Goal: Transaction & Acquisition: Purchase product/service

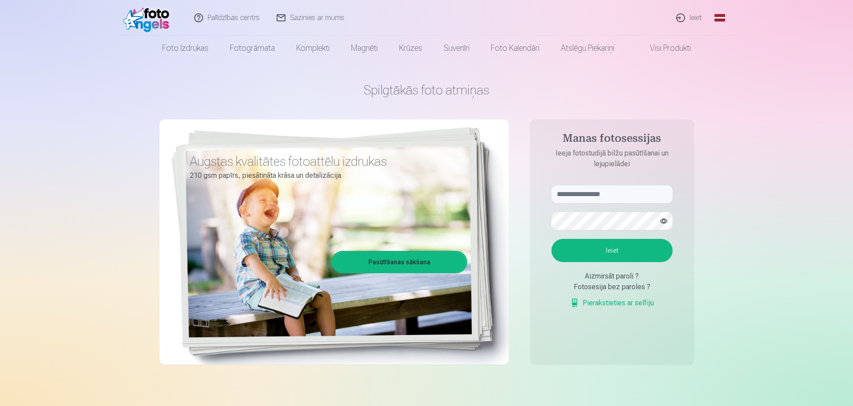
click at [695, 22] on link "Ieiet" at bounding box center [689, 18] width 43 height 36
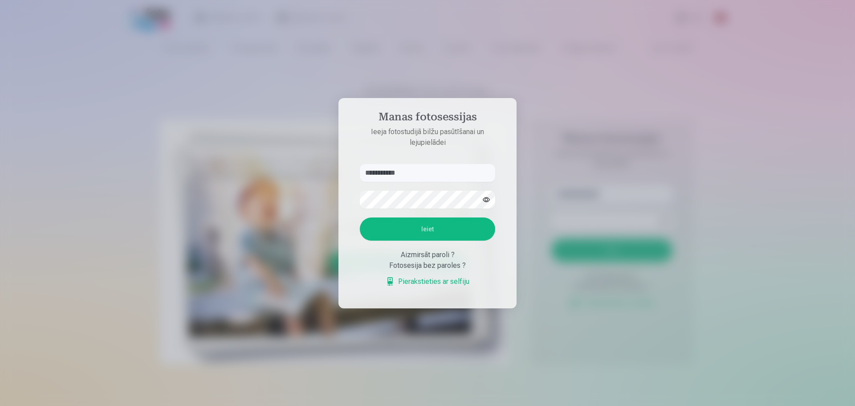
type input "**********"
click at [487, 201] on button "button" at bounding box center [486, 199] width 17 height 17
click at [455, 224] on button "Ieiet" at bounding box center [427, 228] width 135 height 23
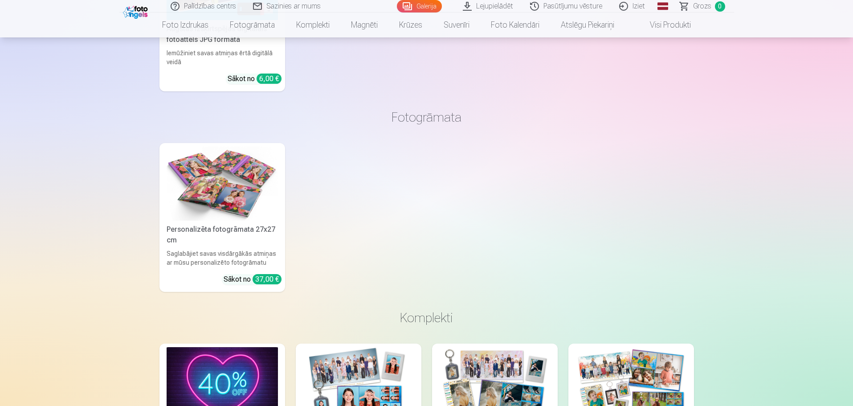
scroll to position [9252, 0]
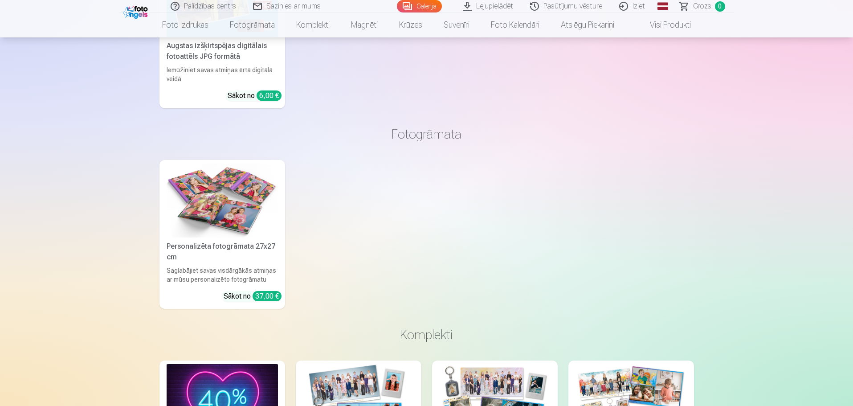
click at [588, 11] on link "Pasūtījumu vēsture" at bounding box center [566, 6] width 89 height 12
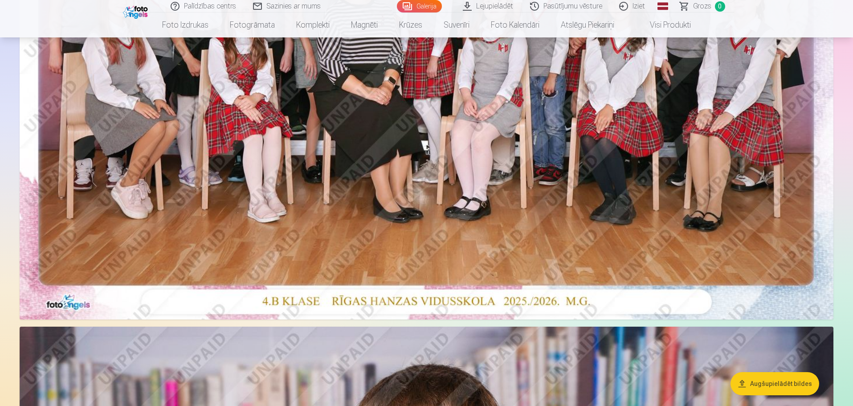
scroll to position [401, 0]
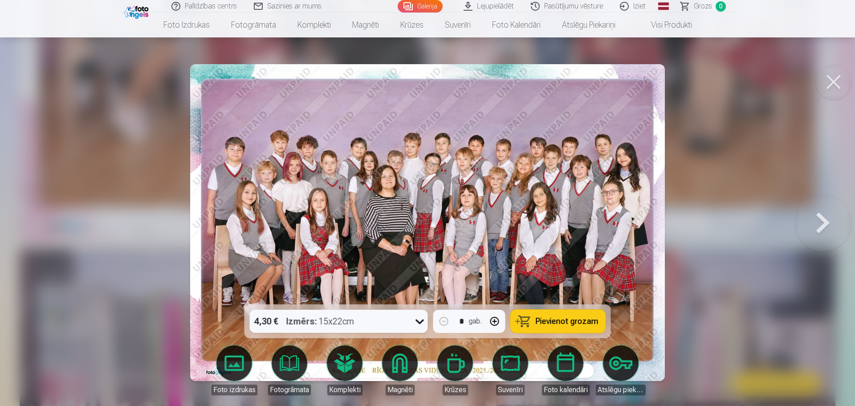
click at [365, 325] on div "4,30 € Izmērs : 15x22cm" at bounding box center [330, 320] width 161 height 23
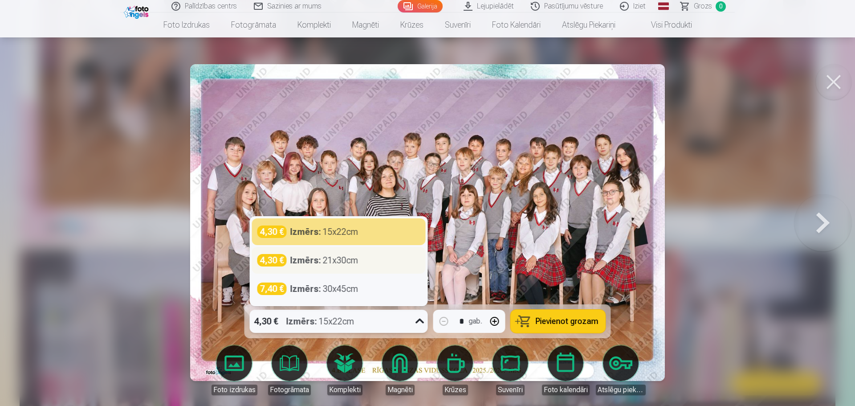
click at [337, 264] on div "Izmērs : 21x30cm" at bounding box center [324, 260] width 68 height 12
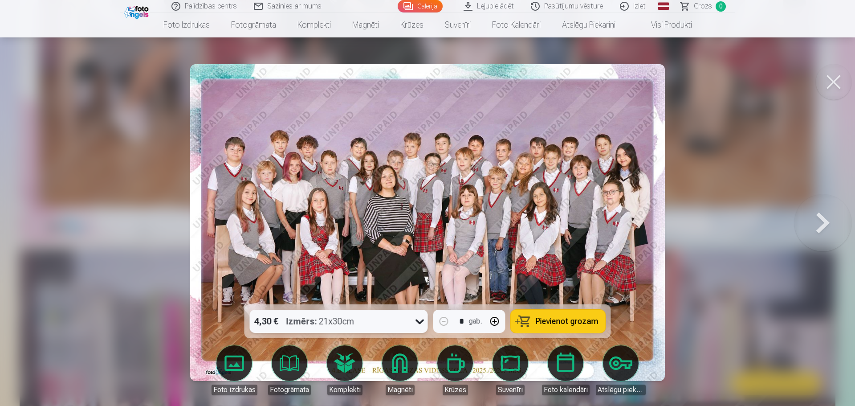
click at [567, 155] on img at bounding box center [427, 222] width 475 height 317
click at [558, 322] on span "Pievienot grozam" at bounding box center [567, 321] width 63 height 8
click at [833, 72] on button at bounding box center [834, 82] width 36 height 36
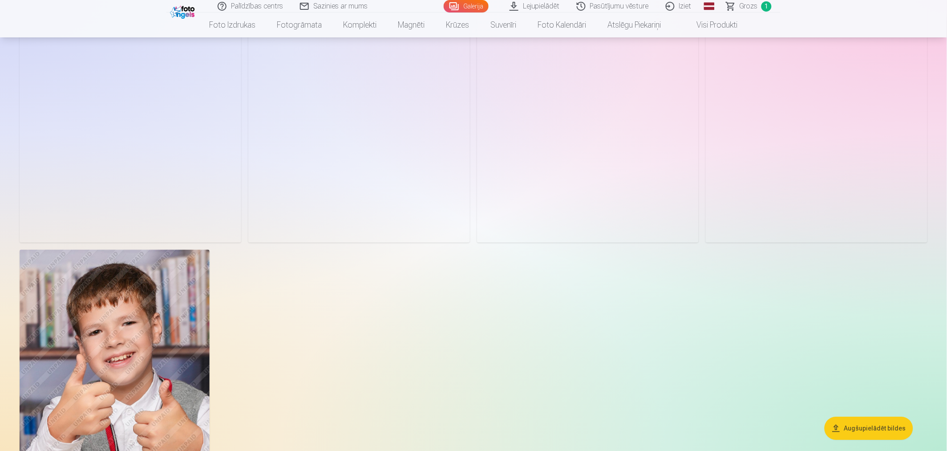
scroll to position [3759, 0]
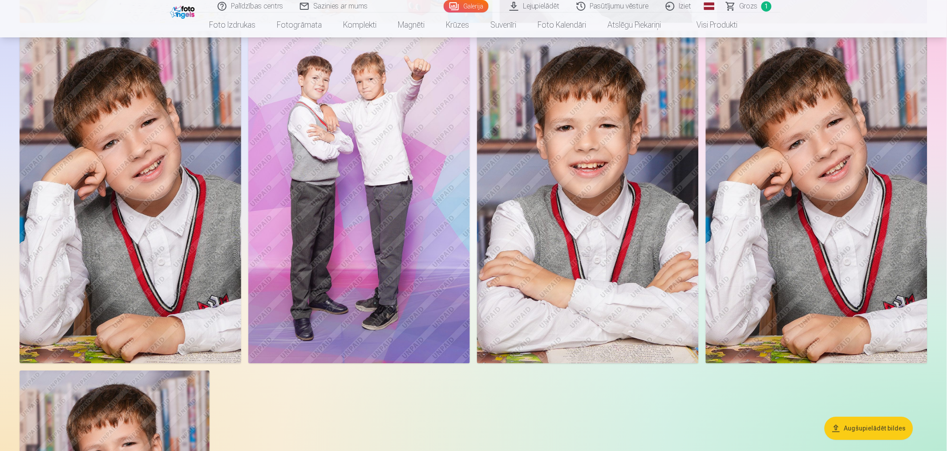
click at [311, 321] on img at bounding box center [359, 196] width 222 height 333
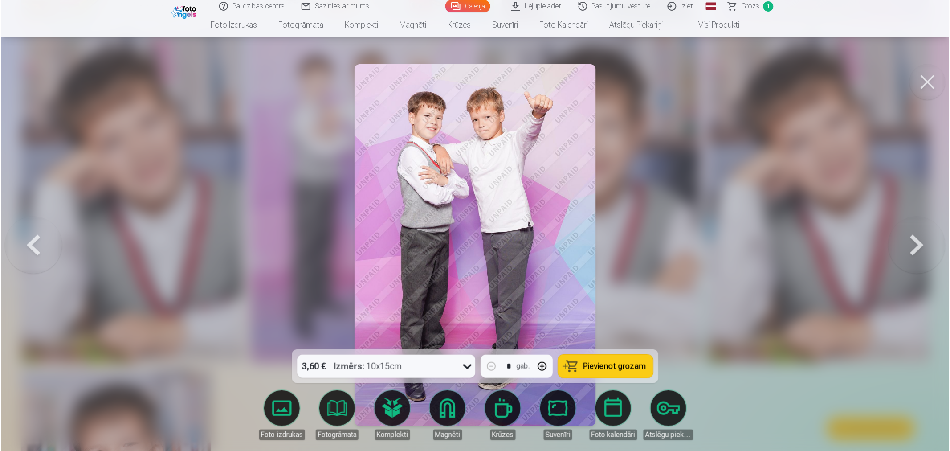
scroll to position [3767, 0]
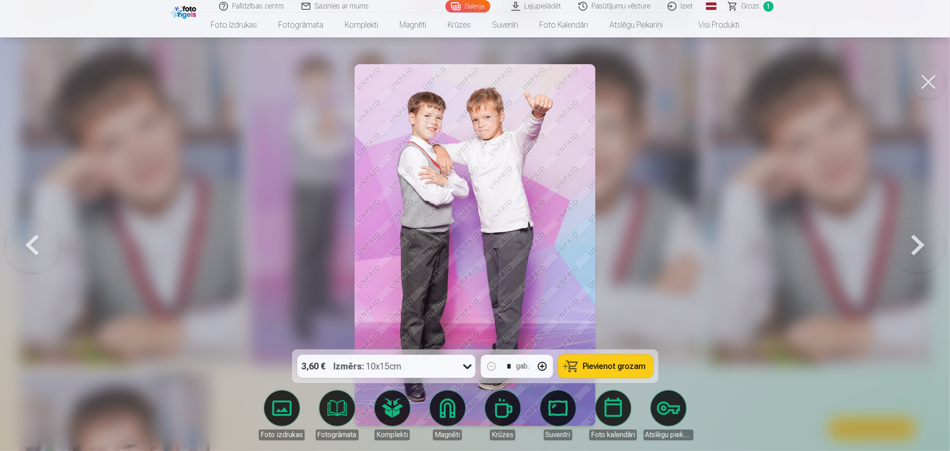
click at [373, 362] on div "Izmērs : 10x15cm" at bounding box center [367, 365] width 68 height 23
click at [686, 214] on div at bounding box center [475, 225] width 950 height 451
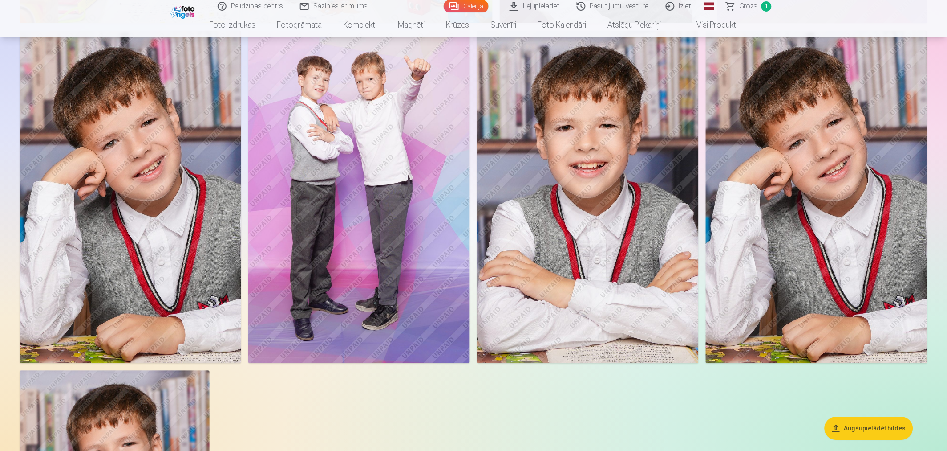
click at [381, 252] on img at bounding box center [359, 196] width 222 height 333
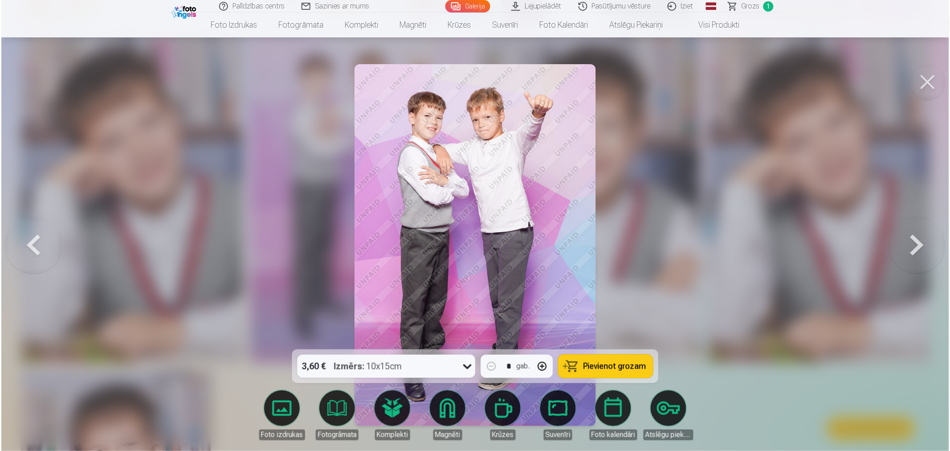
scroll to position [3767, 0]
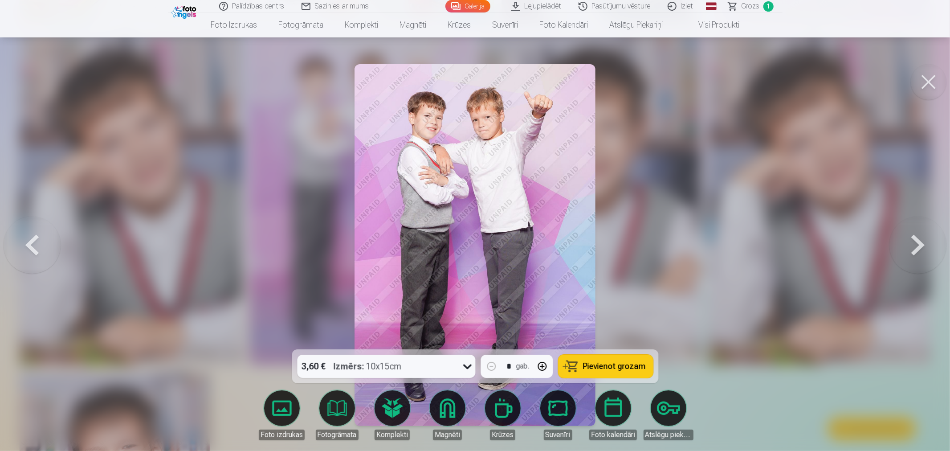
click at [607, 365] on span "Pievienot grozam" at bounding box center [614, 366] width 63 height 8
click at [852, 86] on button at bounding box center [928, 82] width 36 height 36
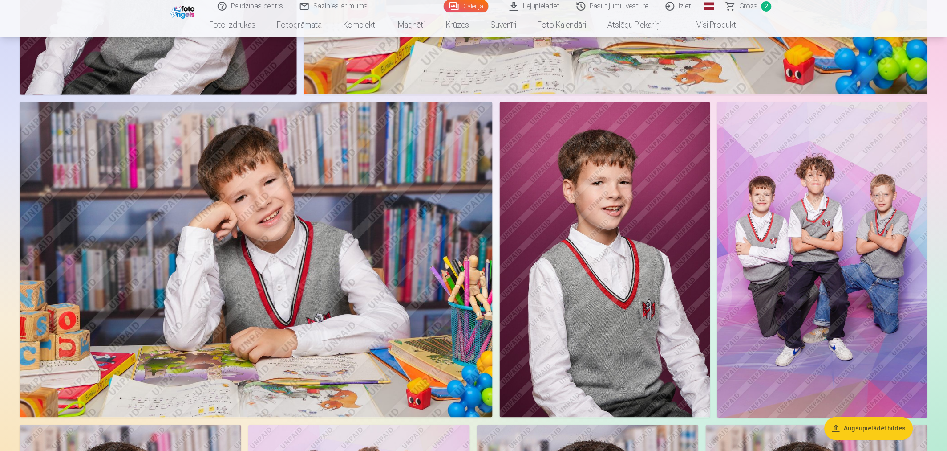
scroll to position [3413, 0]
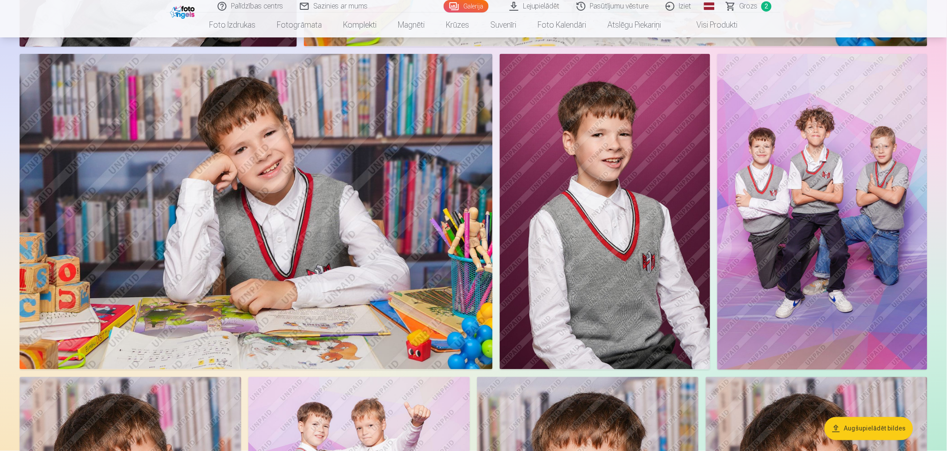
click at [808, 260] on img at bounding box center [823, 212] width 210 height 316
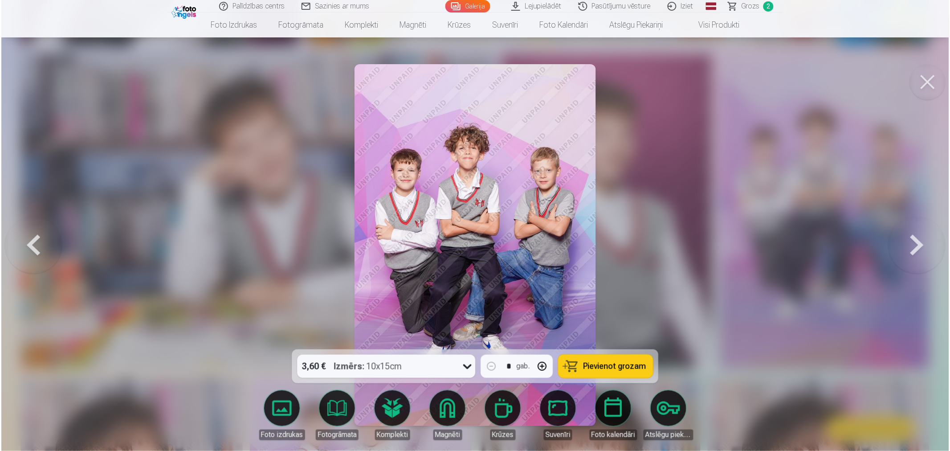
scroll to position [3419, 0]
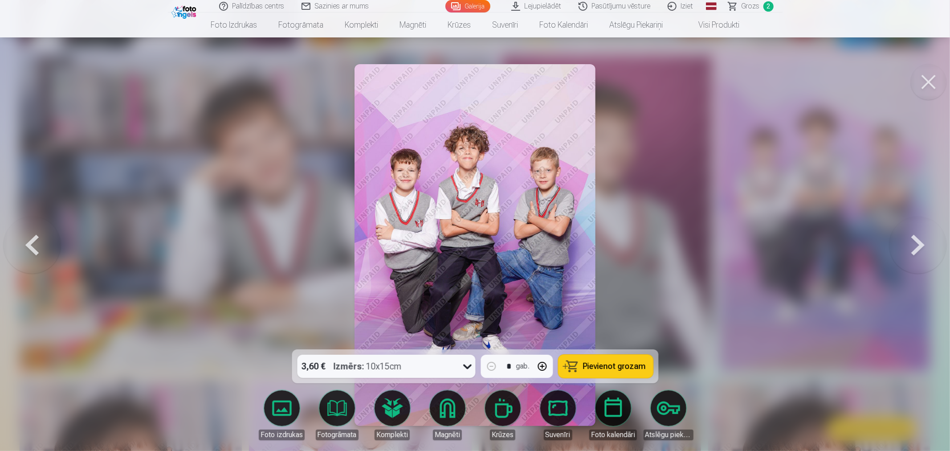
click at [610, 366] on span "Pievienot grozam" at bounding box center [614, 366] width 63 height 8
click at [852, 76] on button at bounding box center [928, 82] width 36 height 36
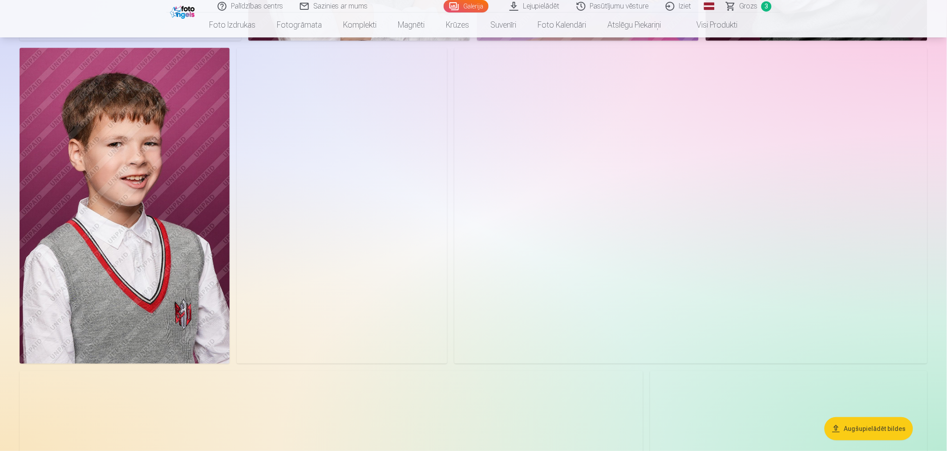
scroll to position [1929, 0]
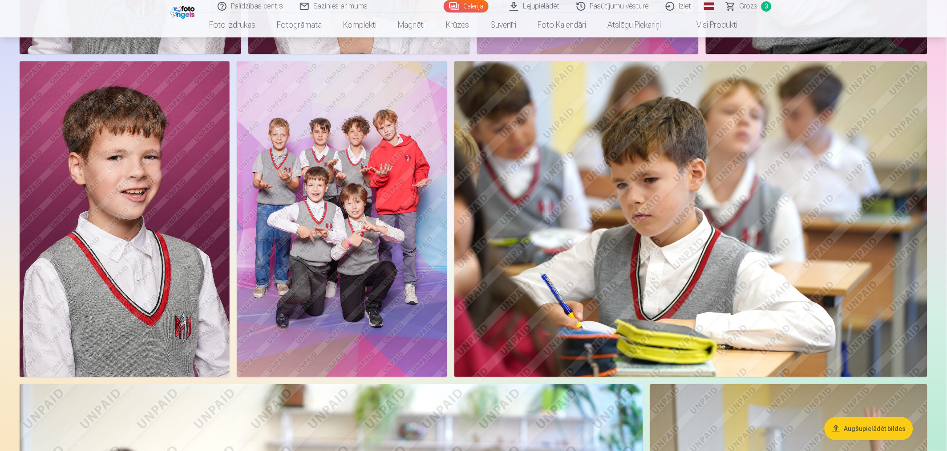
click at [318, 281] on img at bounding box center [342, 219] width 210 height 316
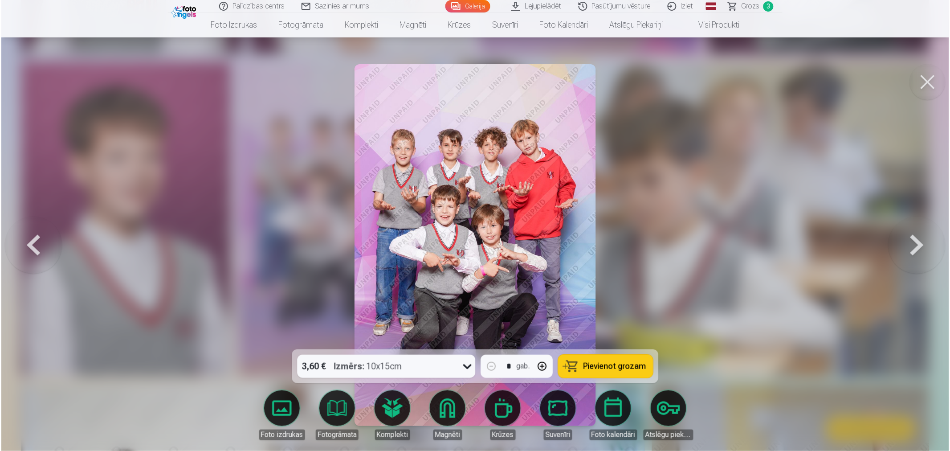
scroll to position [1932, 0]
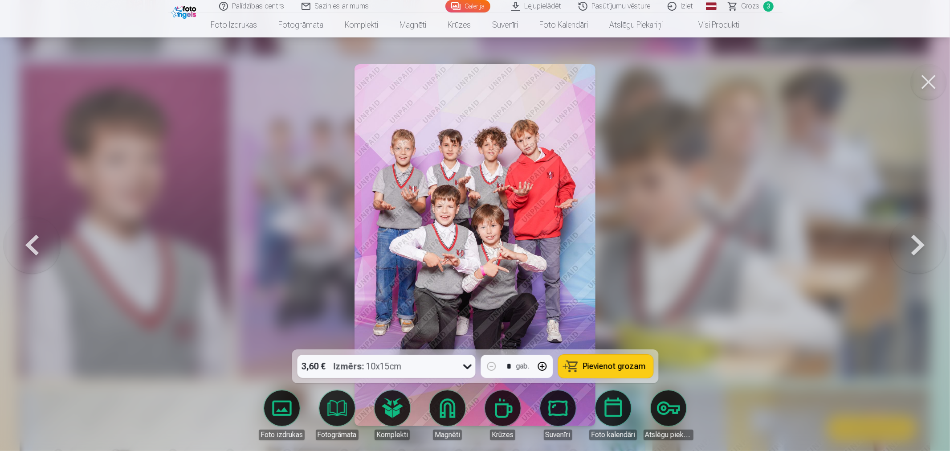
click at [590, 367] on span "Pievienot grozam" at bounding box center [614, 366] width 63 height 8
click at [852, 75] on button at bounding box center [928, 82] width 36 height 36
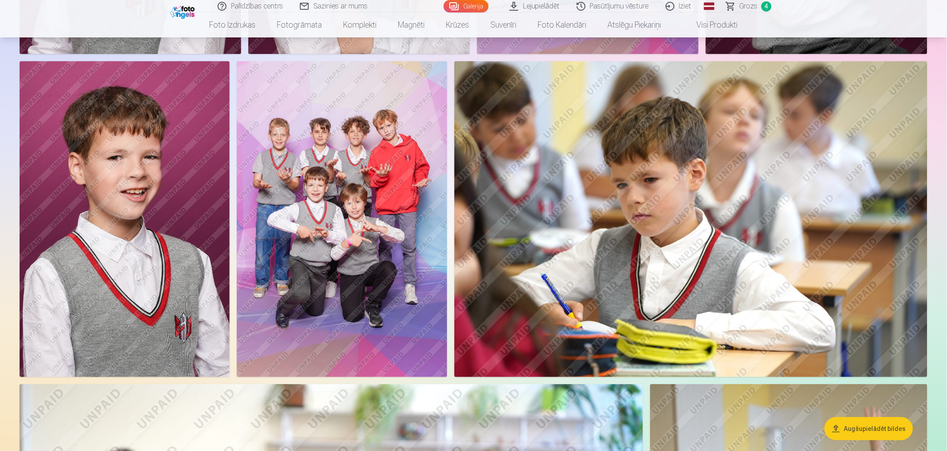
click at [754, 8] on span "Grozs" at bounding box center [749, 6] width 18 height 11
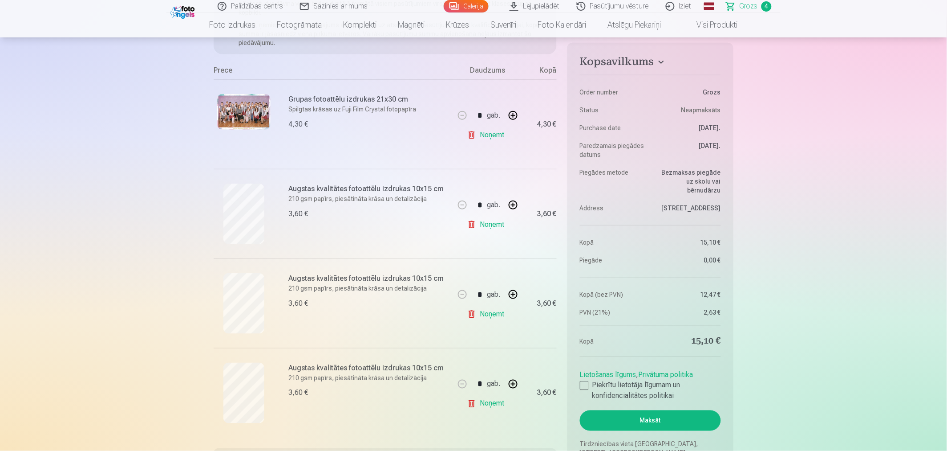
scroll to position [148, 0]
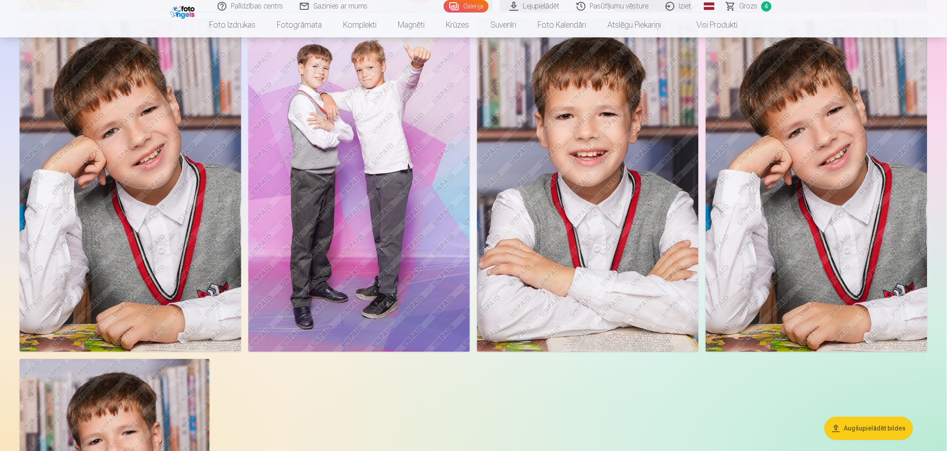
scroll to position [3710, 0]
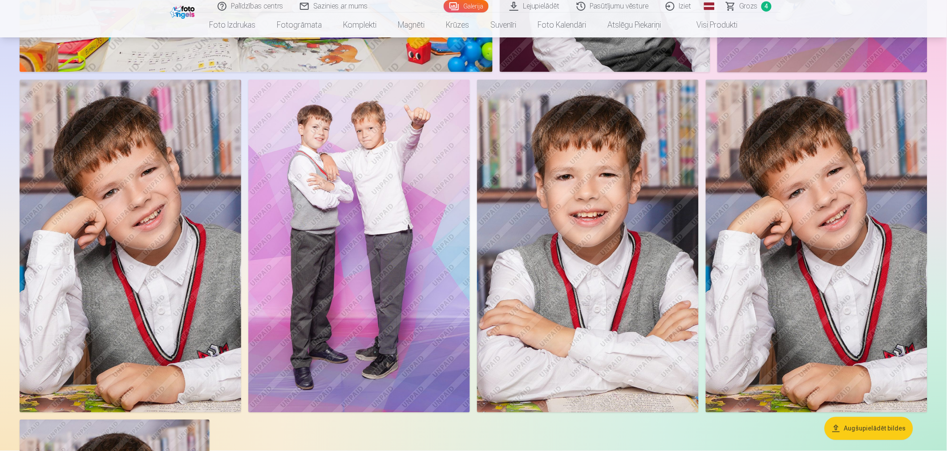
click at [619, 320] on img at bounding box center [588, 246] width 222 height 333
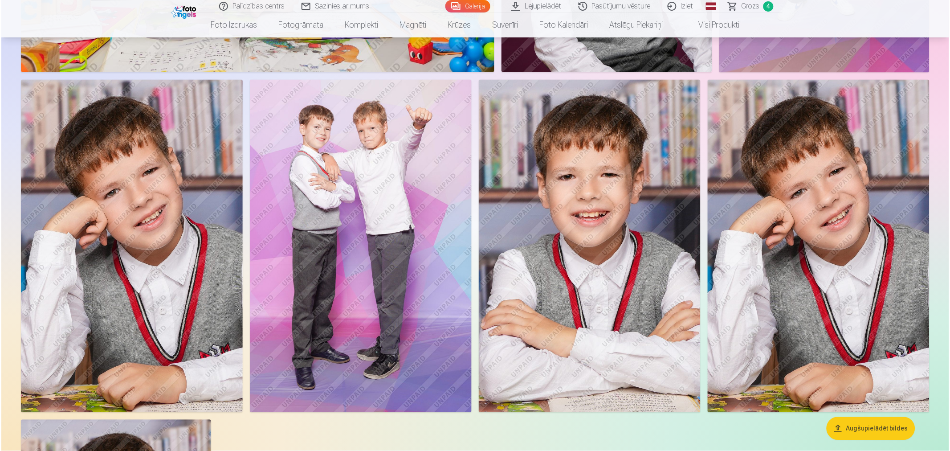
scroll to position [3717, 0]
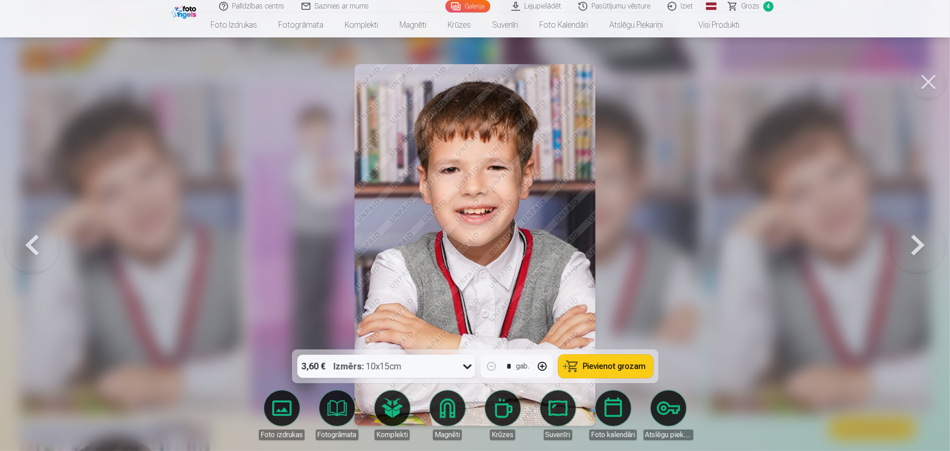
click at [852, 81] on button at bounding box center [928, 82] width 36 height 36
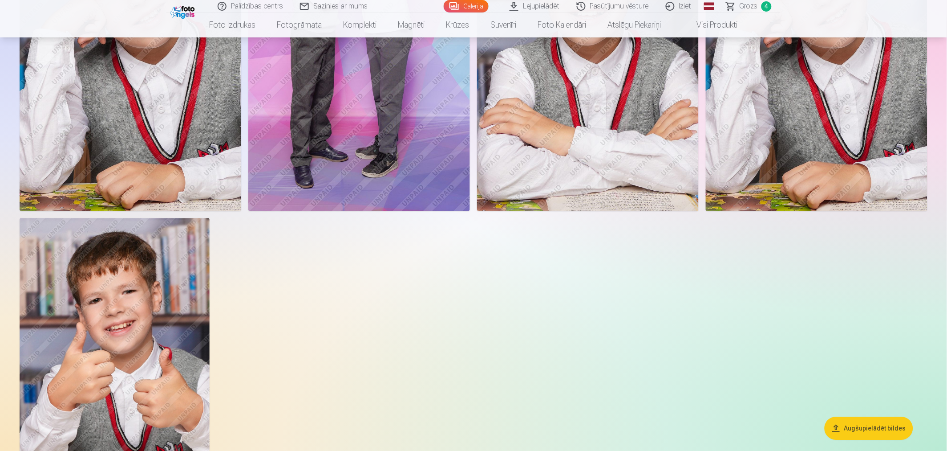
scroll to position [4007, 0]
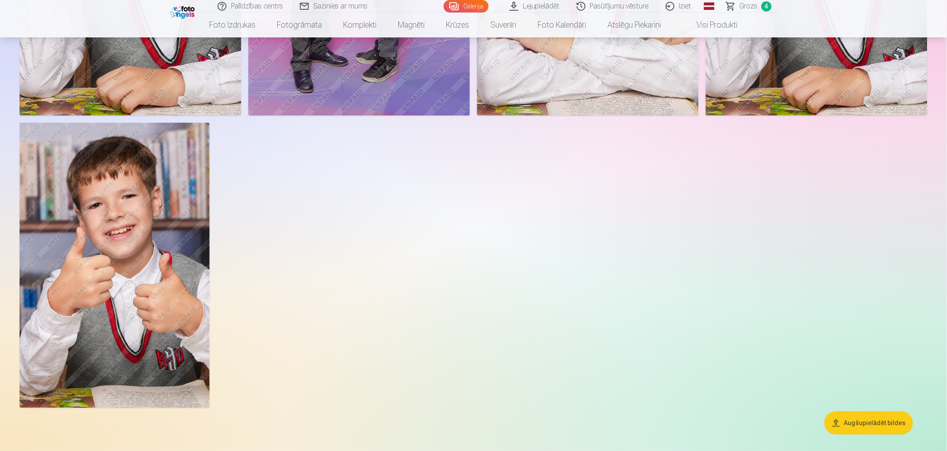
click at [172, 234] on img at bounding box center [115, 264] width 190 height 285
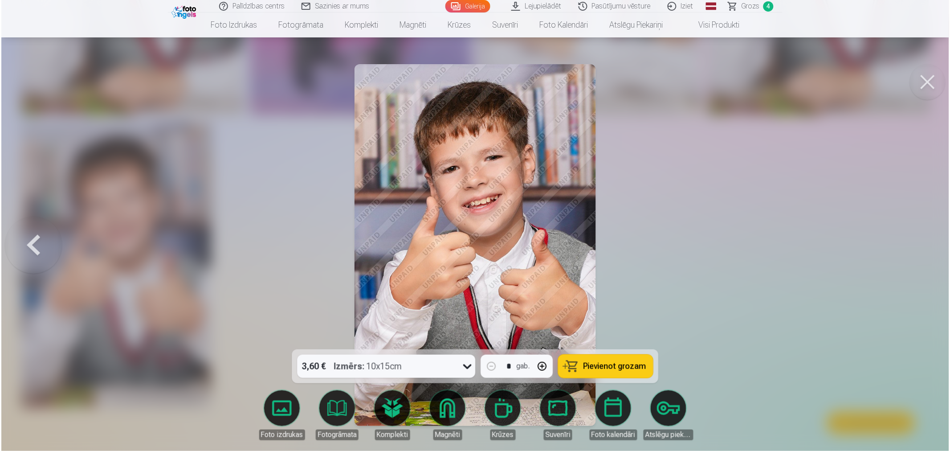
scroll to position [4014, 0]
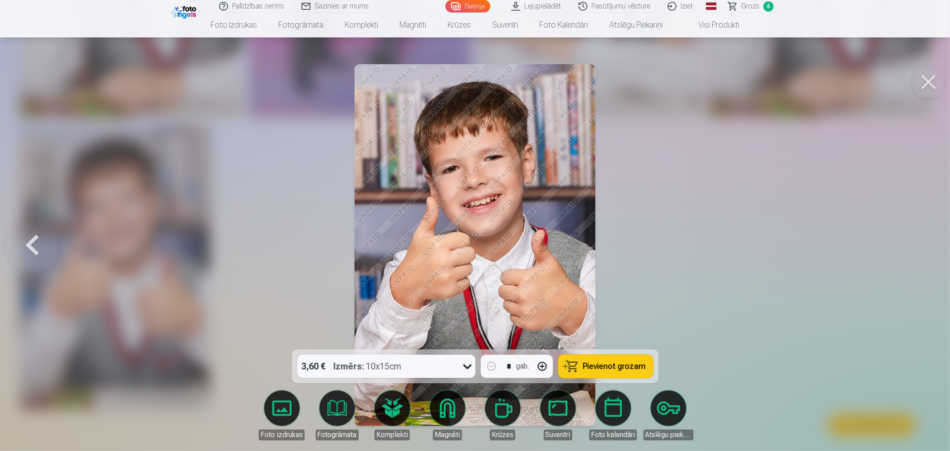
click at [852, 77] on button at bounding box center [928, 82] width 36 height 36
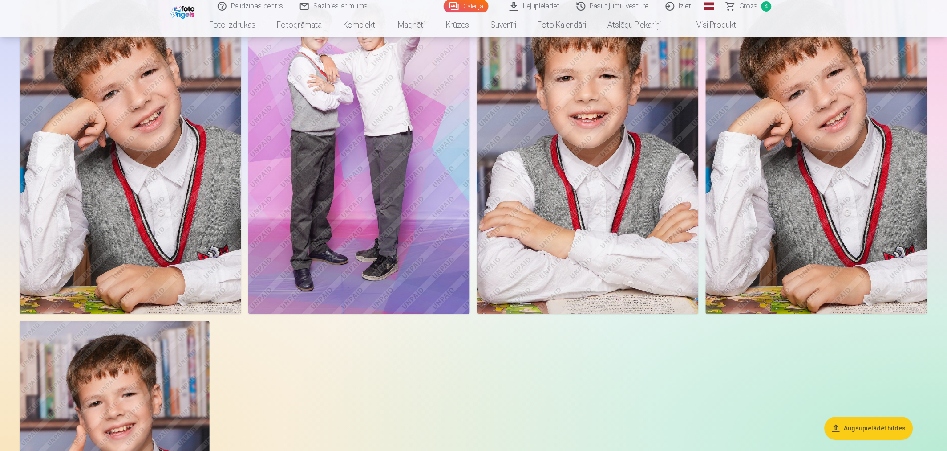
scroll to position [4007, 0]
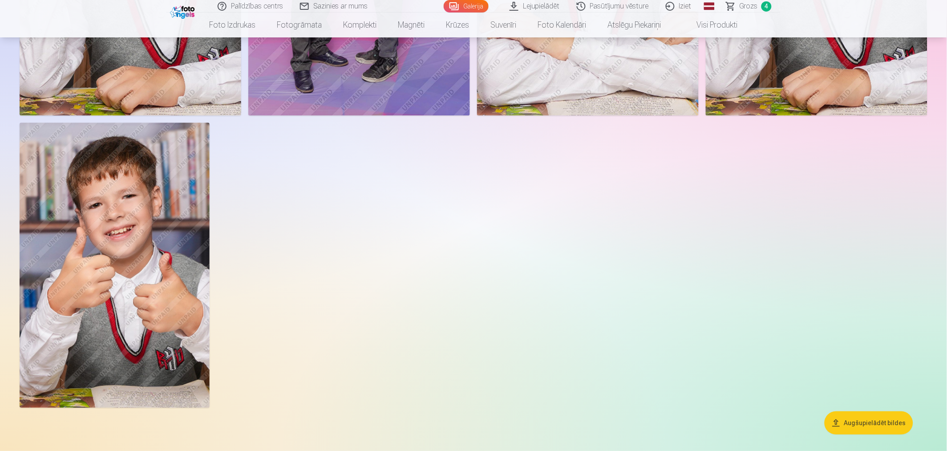
click at [154, 337] on img at bounding box center [115, 264] width 190 height 285
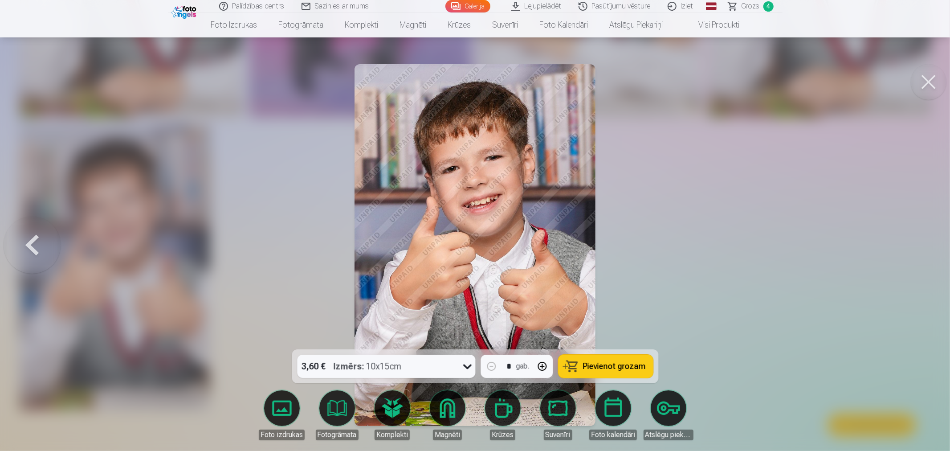
click at [452, 405] on link "Magnēti" at bounding box center [447, 415] width 50 height 50
click at [442, 405] on link "Magnēti" at bounding box center [447, 415] width 50 height 50
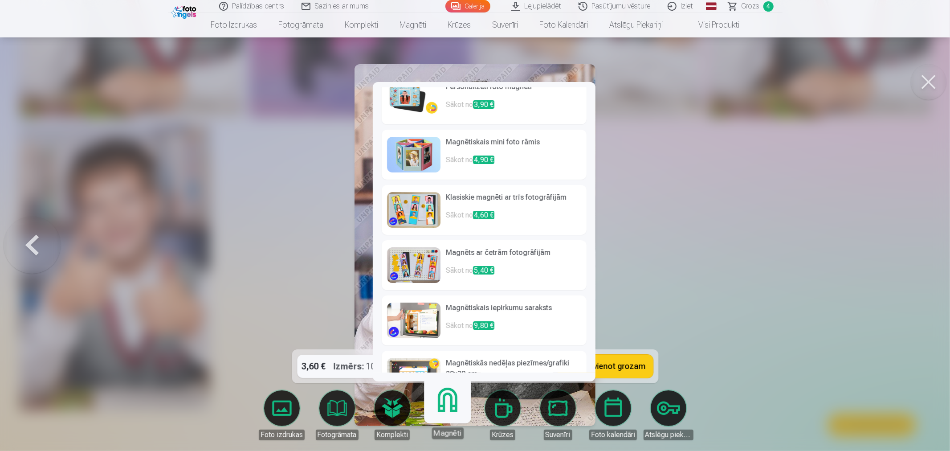
scroll to position [0, 0]
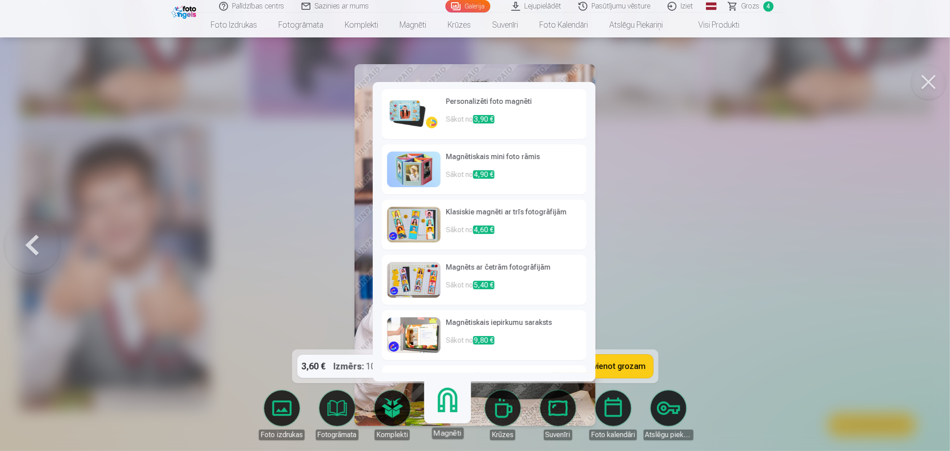
click at [532, 213] on h6 "Klasiskie magnēti ar trīs fotogrāfijām" at bounding box center [513, 216] width 135 height 18
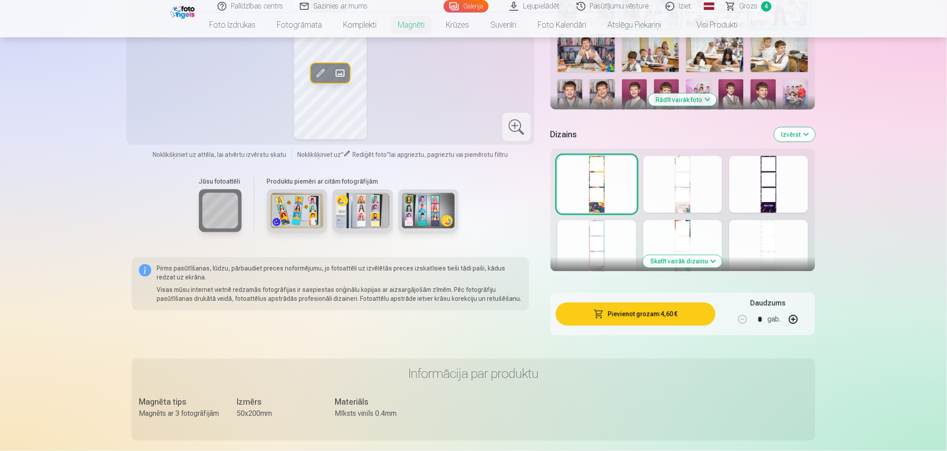
scroll to position [346, 0]
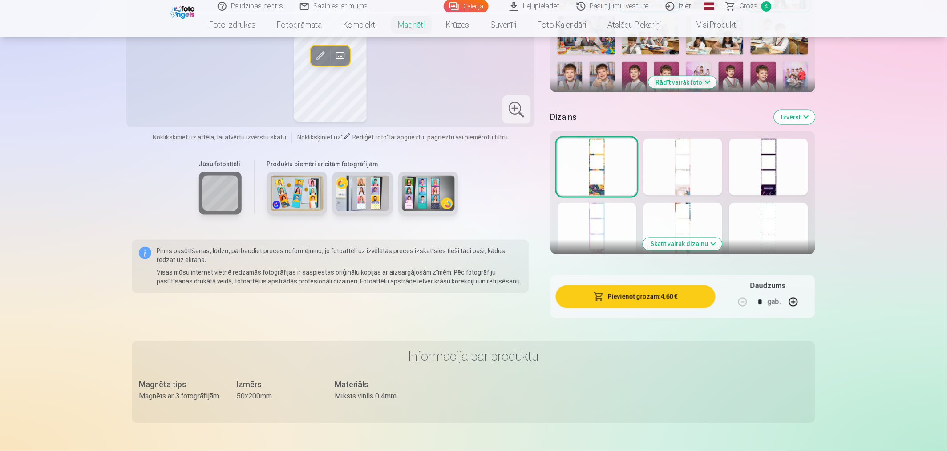
click at [767, 220] on div at bounding box center [769, 231] width 79 height 57
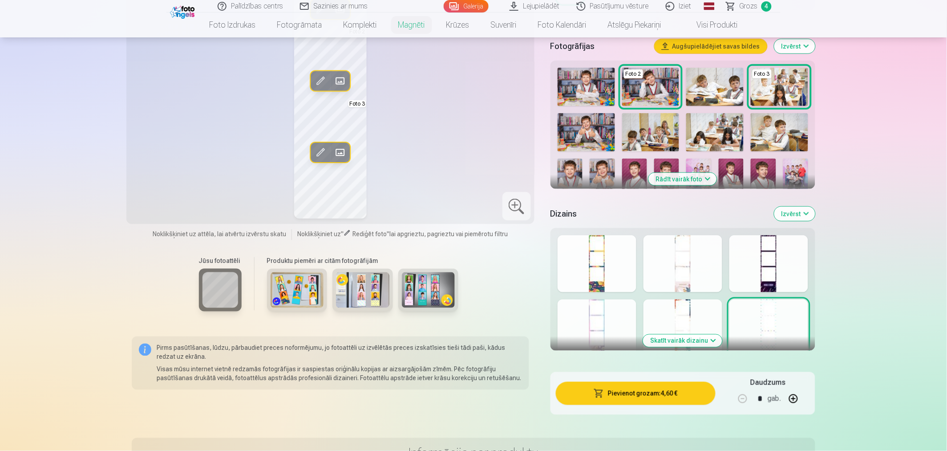
scroll to position [247, 0]
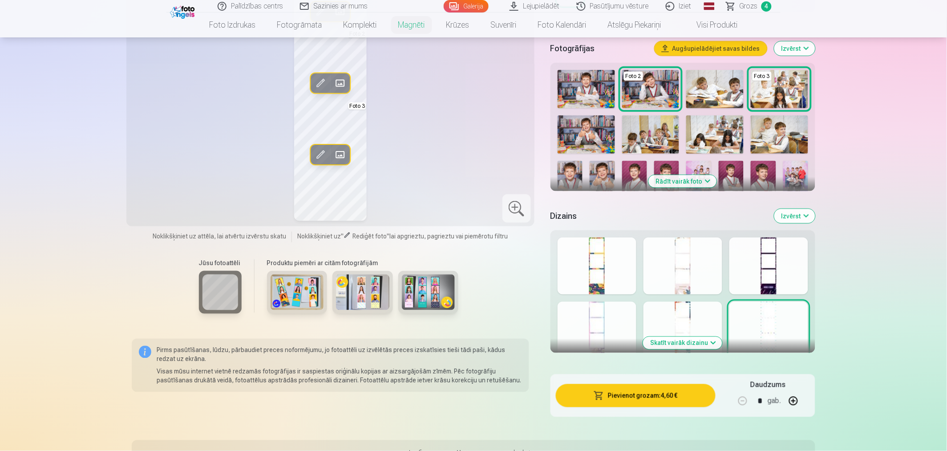
click at [776, 260] on div at bounding box center [769, 265] width 79 height 57
click at [617, 265] on div at bounding box center [597, 265] width 79 height 57
click at [607, 317] on div at bounding box center [597, 329] width 79 height 57
click at [666, 309] on div at bounding box center [683, 329] width 79 height 57
click at [685, 341] on button "Skatīt vairāk dizainu" at bounding box center [682, 343] width 79 height 12
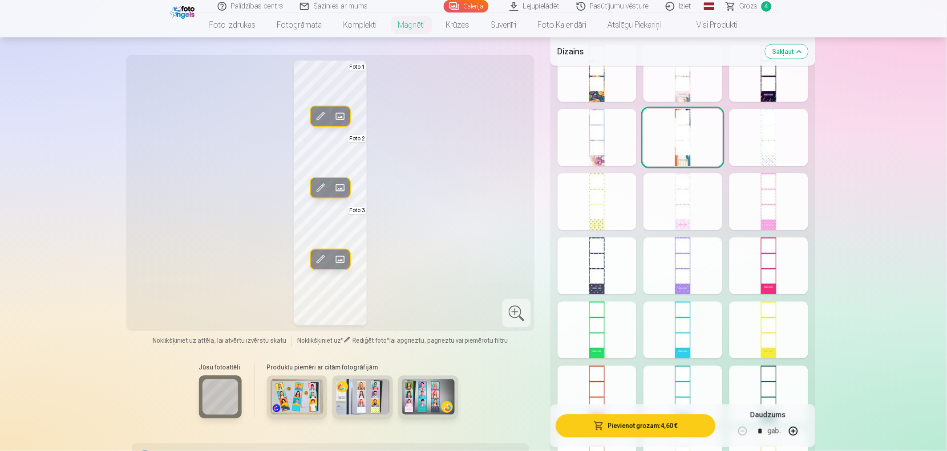
scroll to position [445, 0]
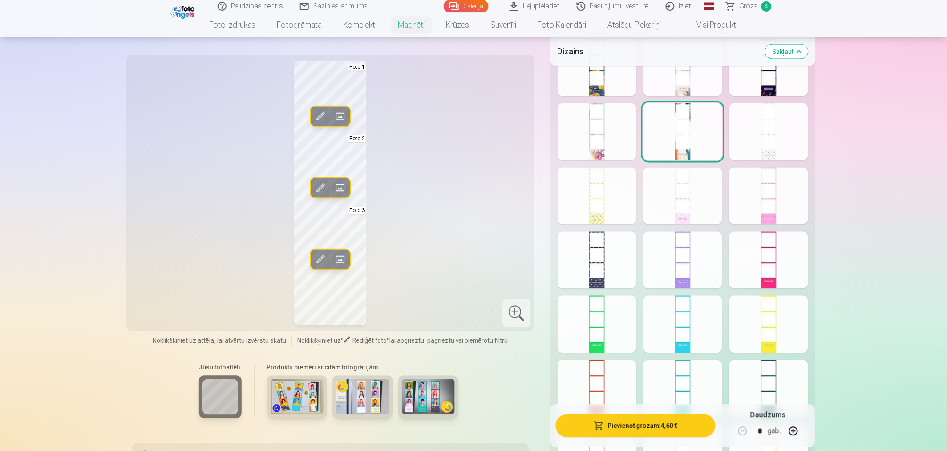
click at [619, 282] on div at bounding box center [597, 259] width 79 height 57
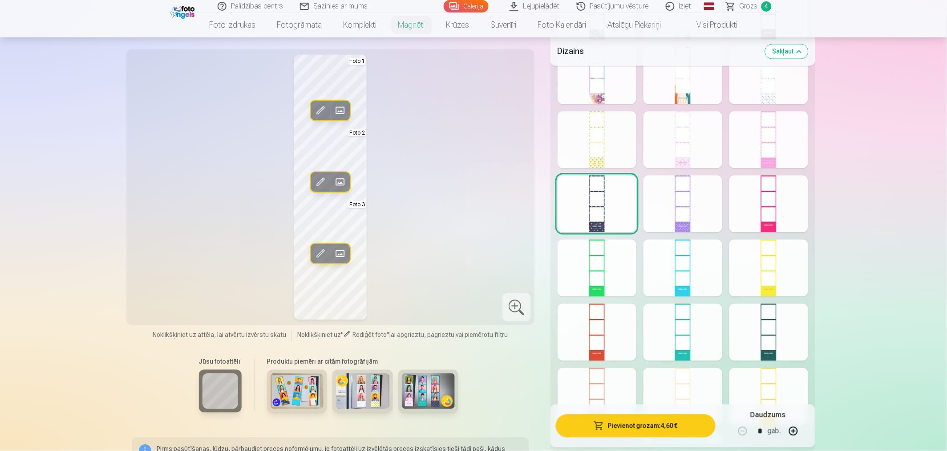
scroll to position [544, 0]
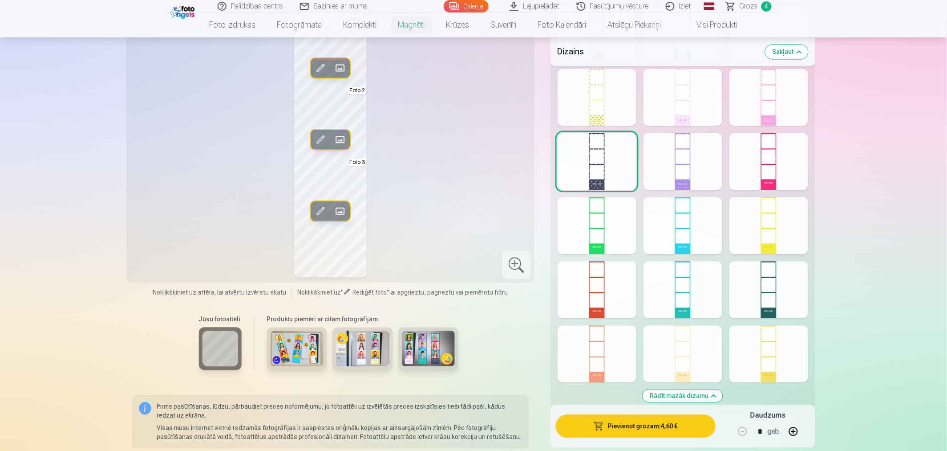
click at [789, 302] on div at bounding box center [769, 289] width 79 height 57
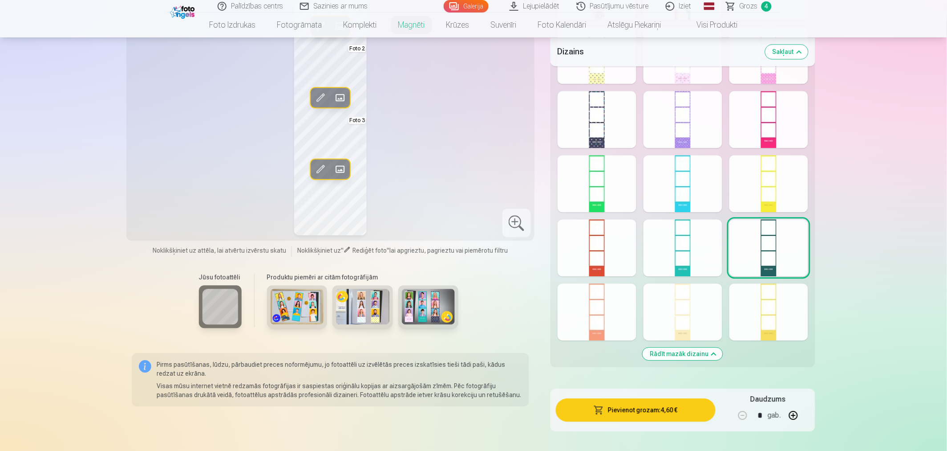
scroll to position [643, 0]
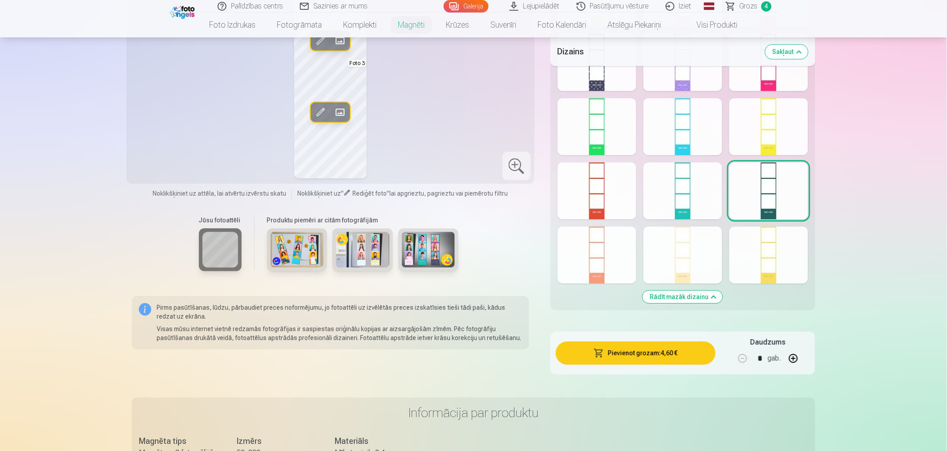
click at [704, 270] on div at bounding box center [683, 254] width 79 height 57
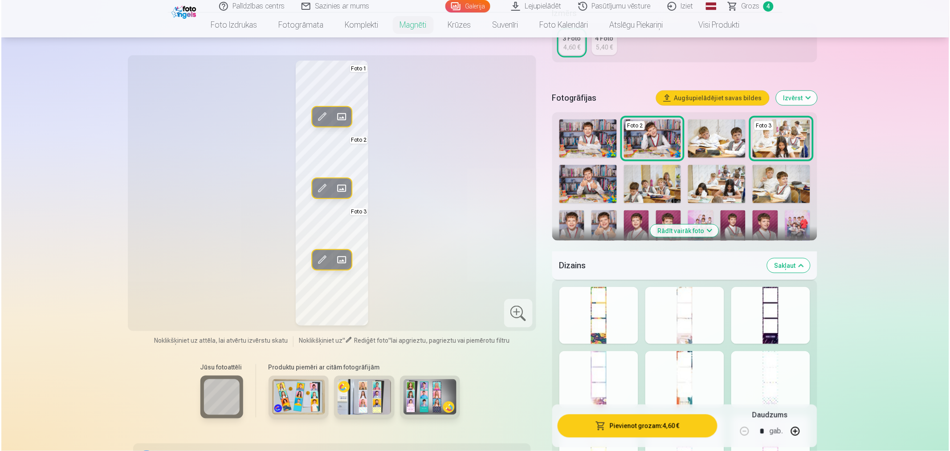
scroll to position [3758, 0]
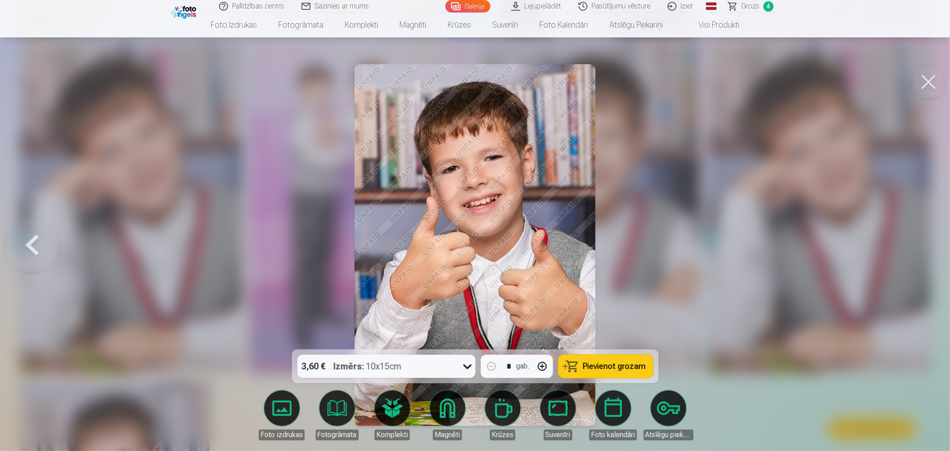
click at [448, 405] on link "Magnēti" at bounding box center [447, 415] width 50 height 50
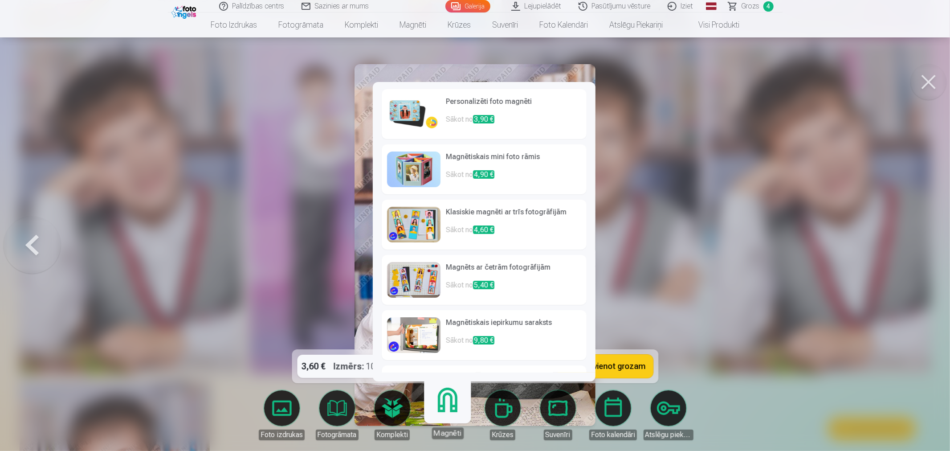
click at [514, 114] on p "Sākot no 3,90 €" at bounding box center [513, 123] width 135 height 18
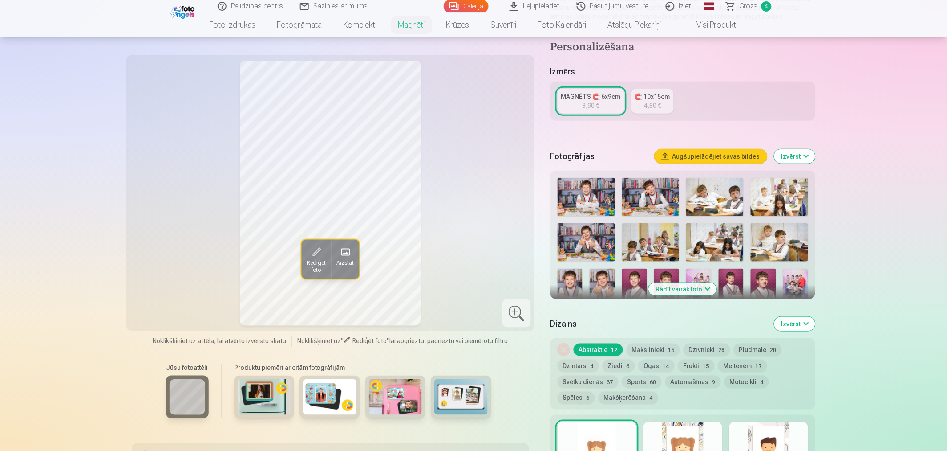
scroll to position [198, 0]
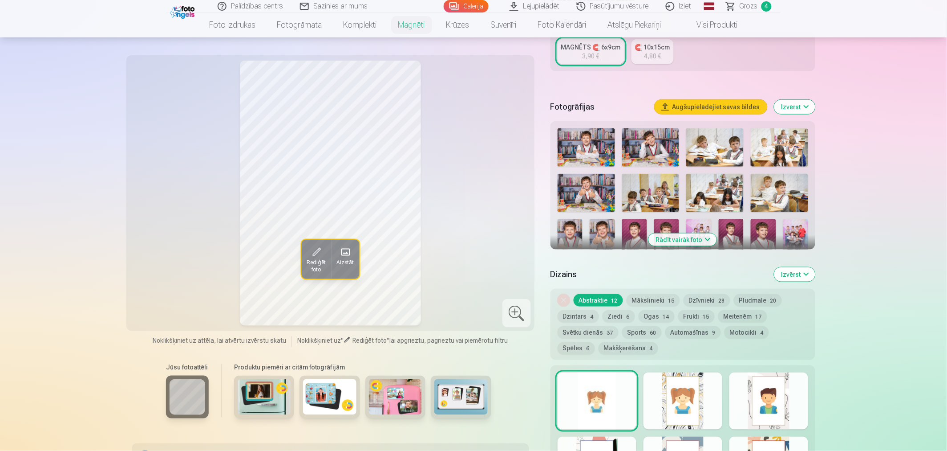
click at [694, 233] on button "Rādīt vairāk foto" at bounding box center [683, 239] width 68 height 12
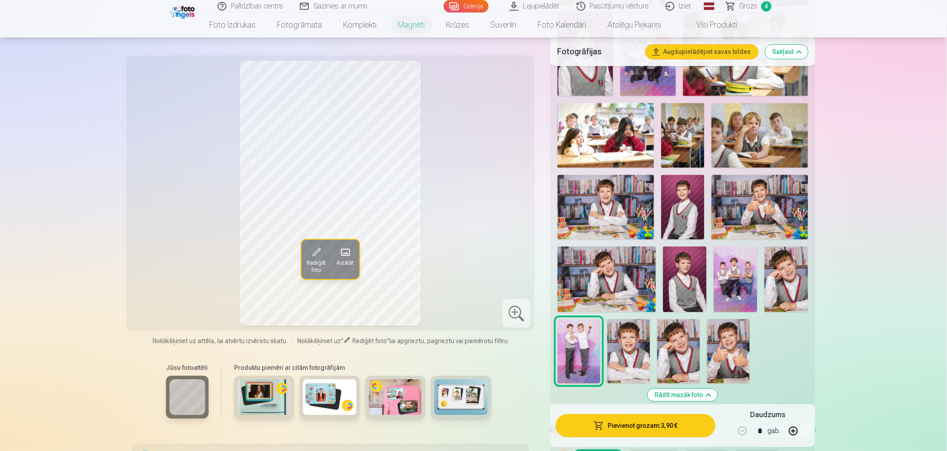
scroll to position [742, 0]
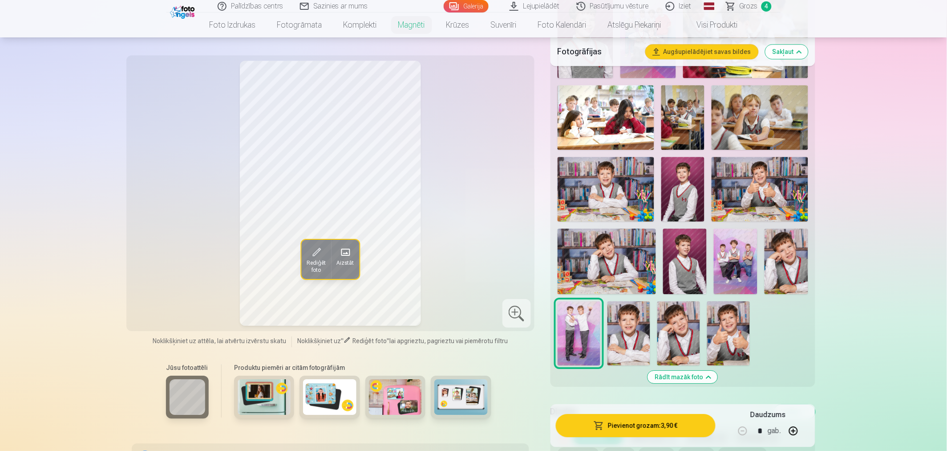
click at [740, 321] on img at bounding box center [728, 333] width 43 height 64
click at [669, 330] on img at bounding box center [679, 333] width 43 height 64
click at [793, 259] on img at bounding box center [787, 260] width 44 height 65
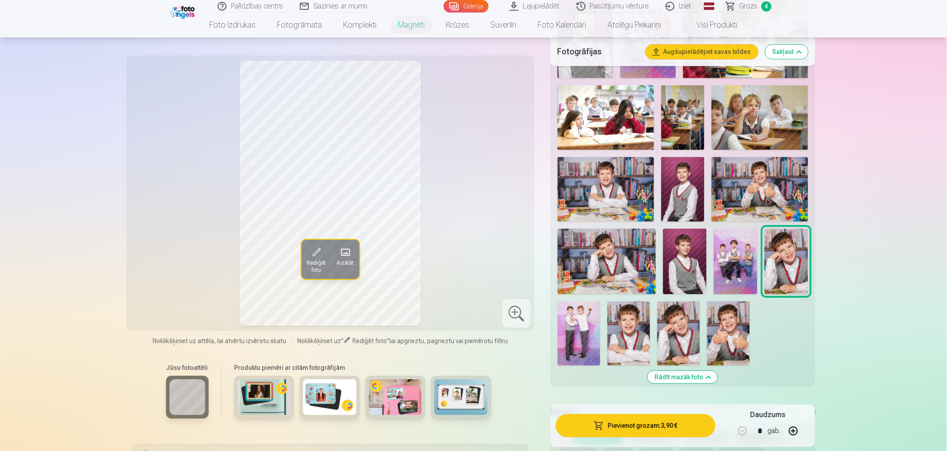
click at [644, 329] on img at bounding box center [629, 333] width 43 height 64
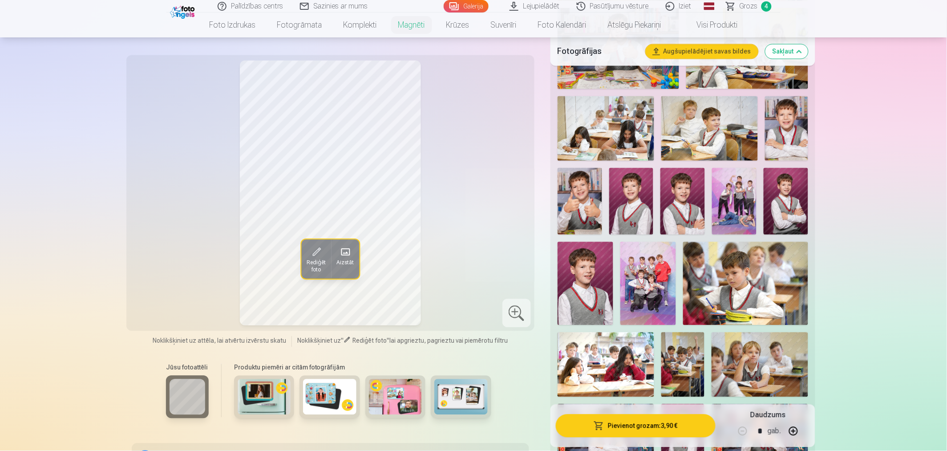
scroll to position [445, 0]
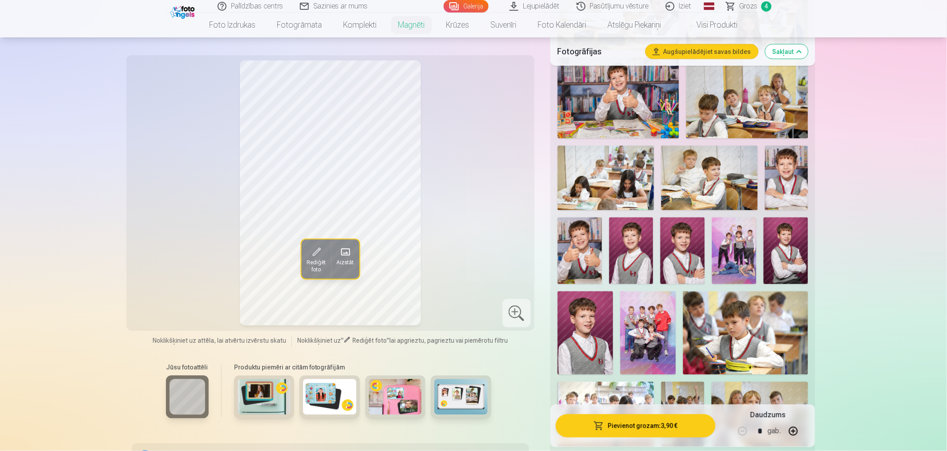
click at [794, 177] on img at bounding box center [786, 178] width 43 height 65
click at [598, 237] on img at bounding box center [580, 250] width 45 height 67
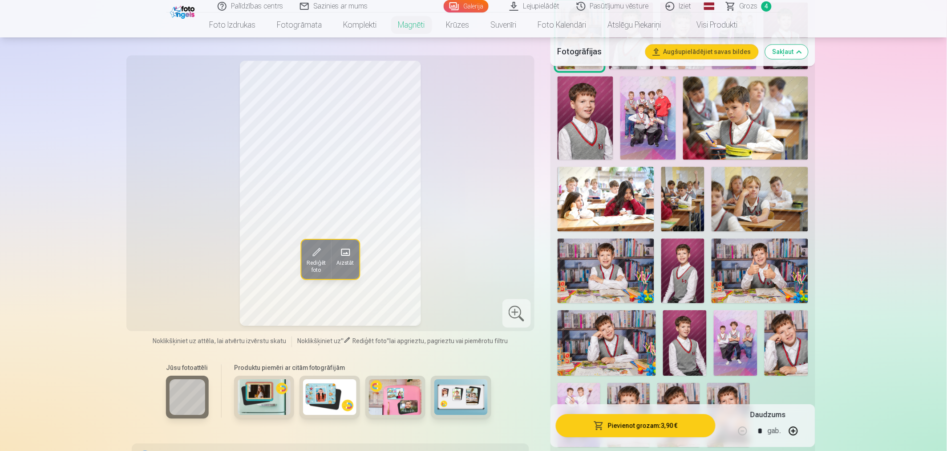
scroll to position [791, 0]
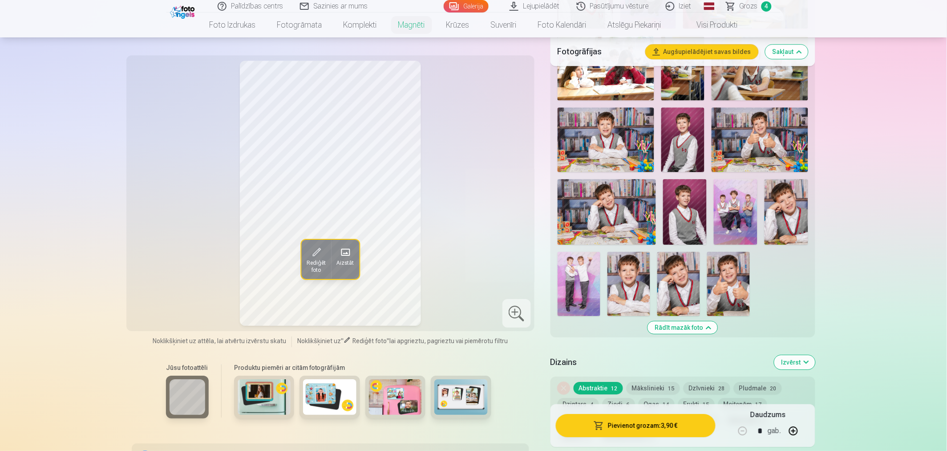
click at [727, 272] on img at bounding box center [728, 284] width 43 height 64
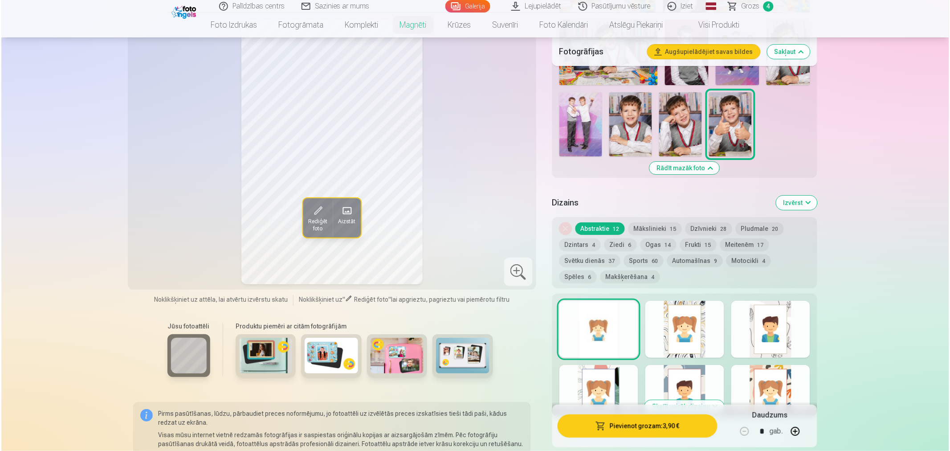
scroll to position [940, 0]
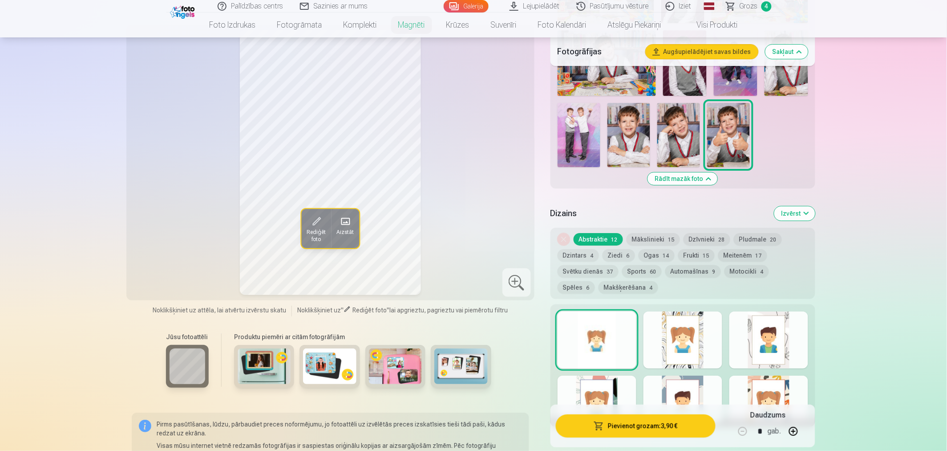
click at [664, 405] on button "Pievienot grozam : 3,90 €" at bounding box center [636, 425] width 160 height 23
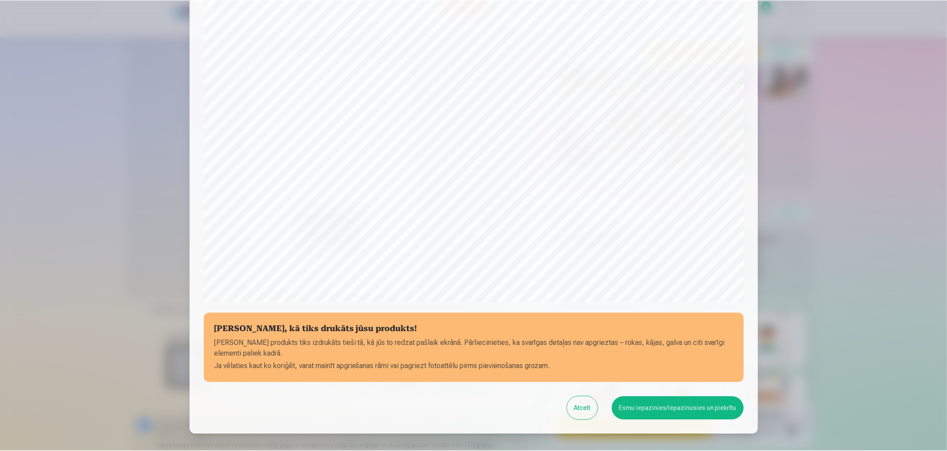
scroll to position [148, 0]
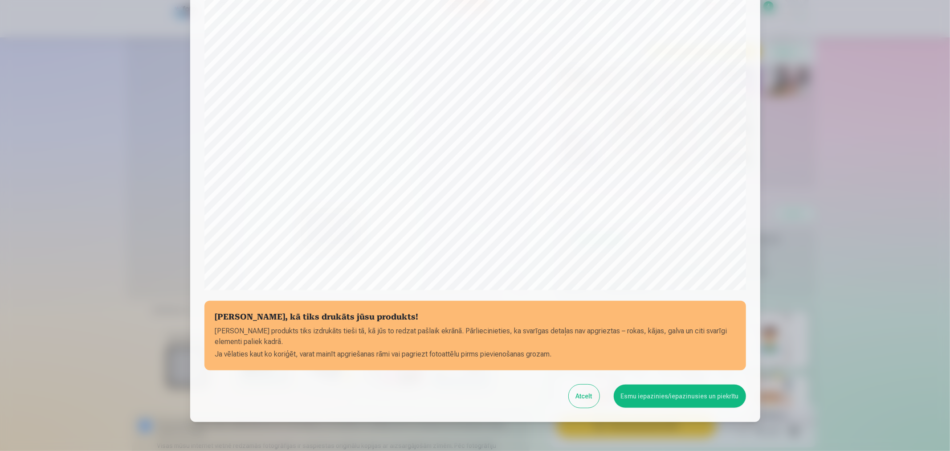
click at [663, 397] on button "Esmu iepazinies/iepazinusies un piekrītu" at bounding box center [679, 395] width 132 height 23
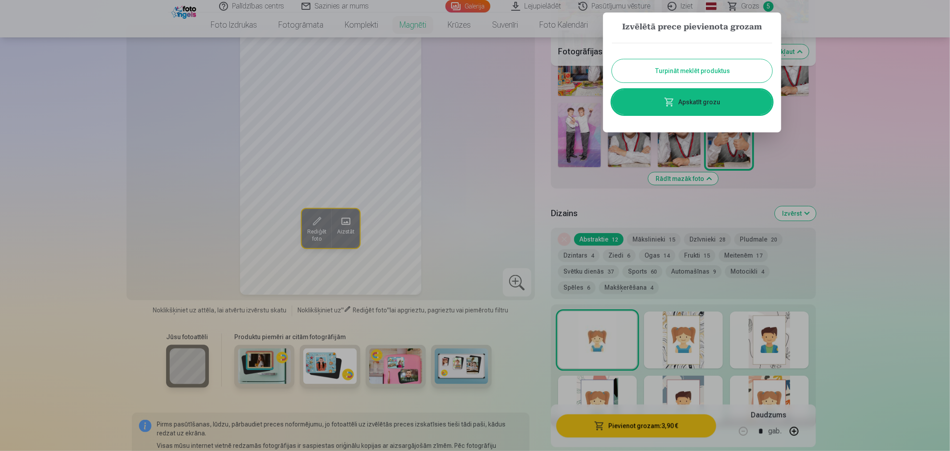
click at [722, 104] on link "Apskatīt grozu" at bounding box center [692, 101] width 160 height 25
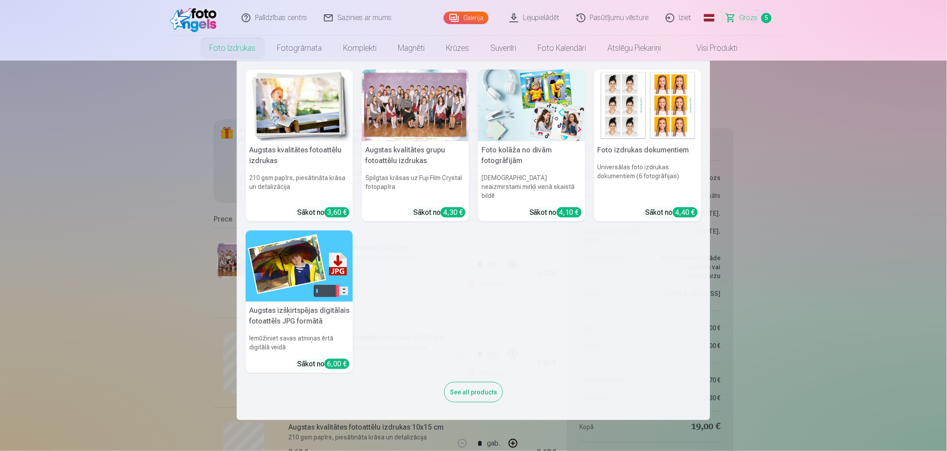
click at [247, 52] on link "Foto izdrukas" at bounding box center [233, 48] width 68 height 25
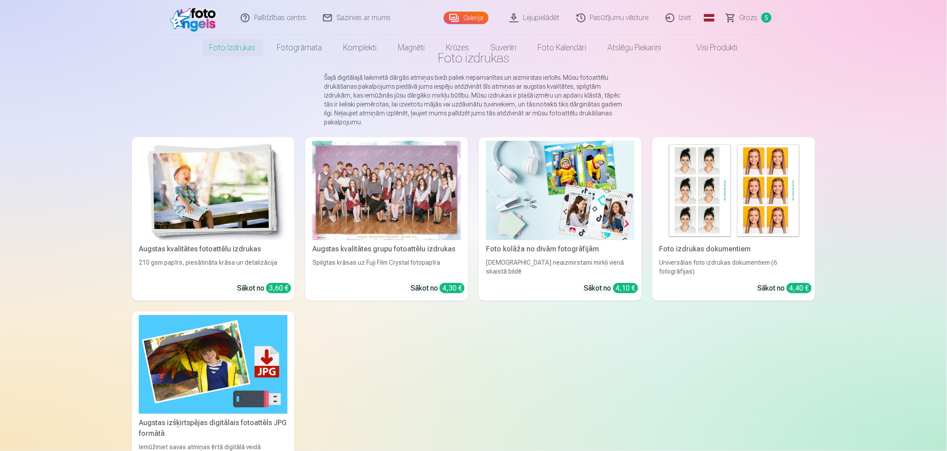
scroll to position [99, 0]
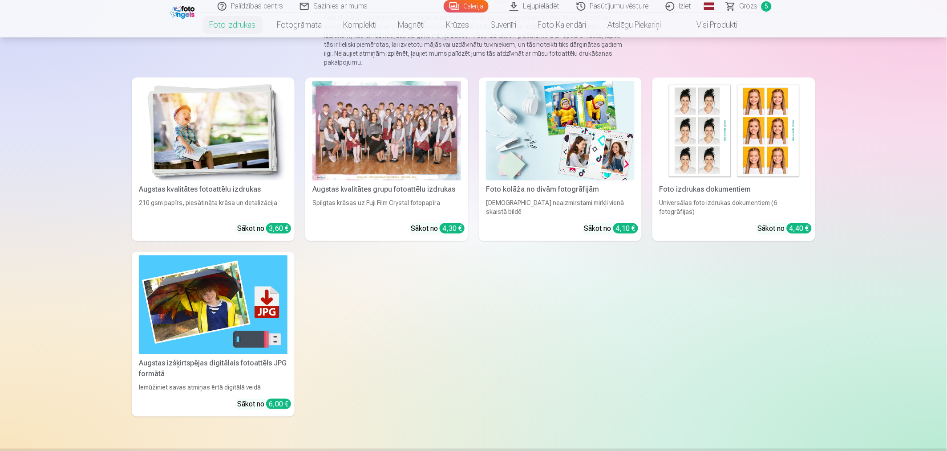
click at [233, 116] on img at bounding box center [213, 130] width 149 height 99
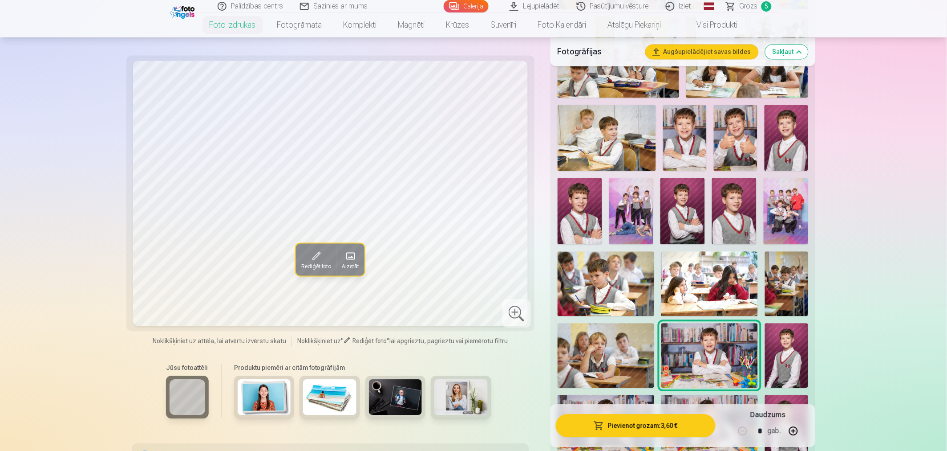
scroll to position [593, 0]
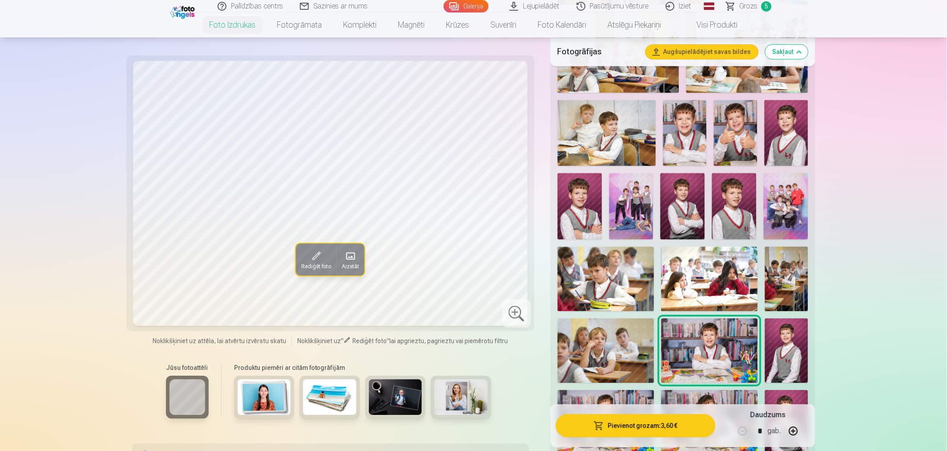
click at [637, 205] on img at bounding box center [631, 206] width 45 height 67
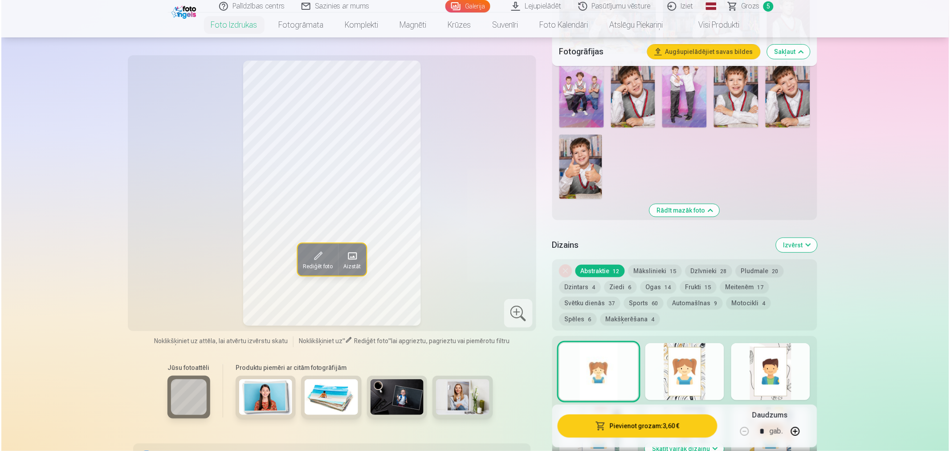
scroll to position [989, 0]
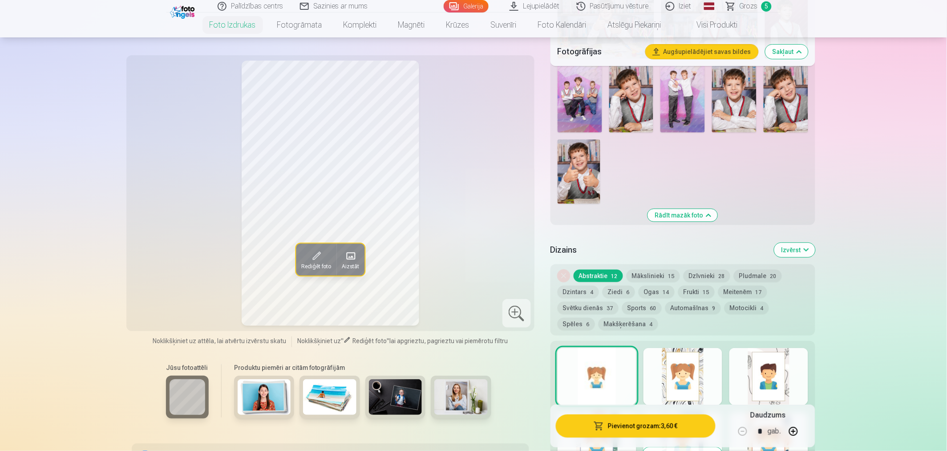
click at [609, 405] on button "Pievienot grozam : 3,60 €" at bounding box center [636, 425] width 160 height 23
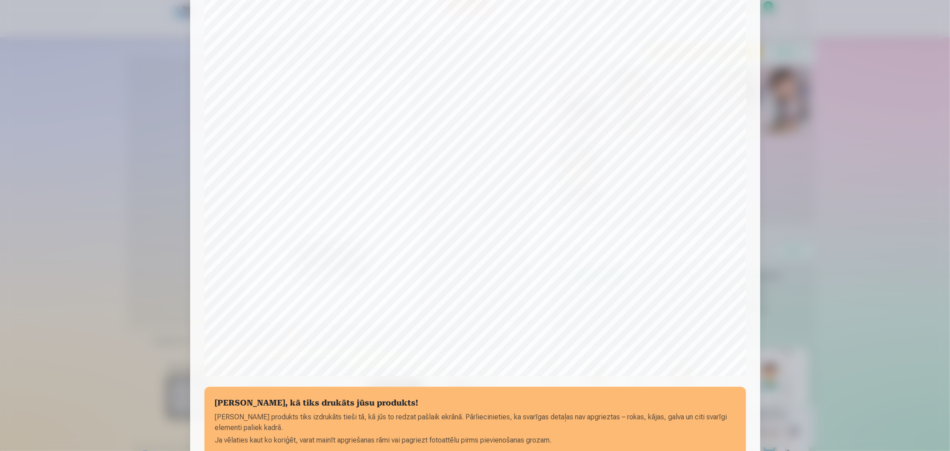
scroll to position [148, 0]
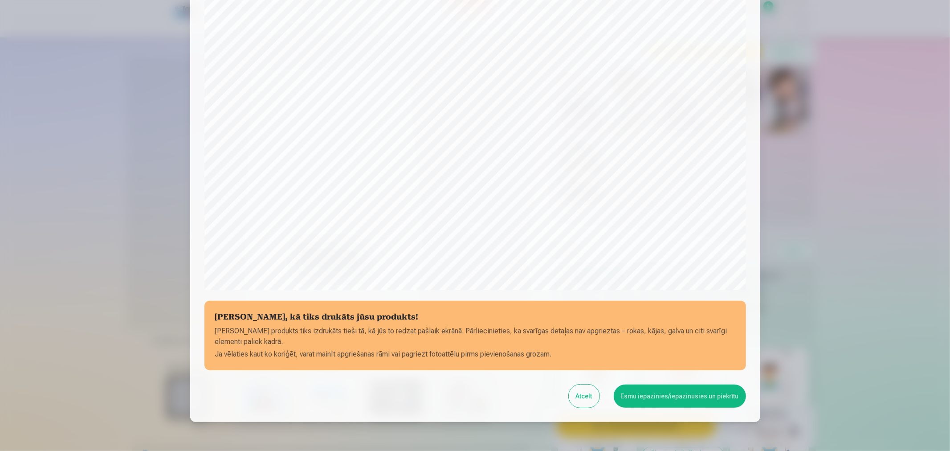
click at [678, 399] on button "Esmu iepazinies/iepazinusies un piekrītu" at bounding box center [679, 395] width 132 height 23
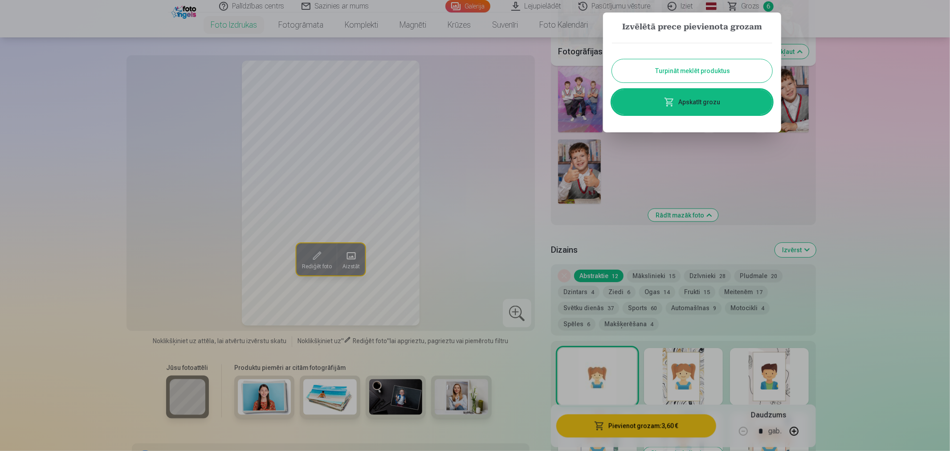
click at [700, 100] on link "Apskatīt grozu" at bounding box center [692, 101] width 160 height 25
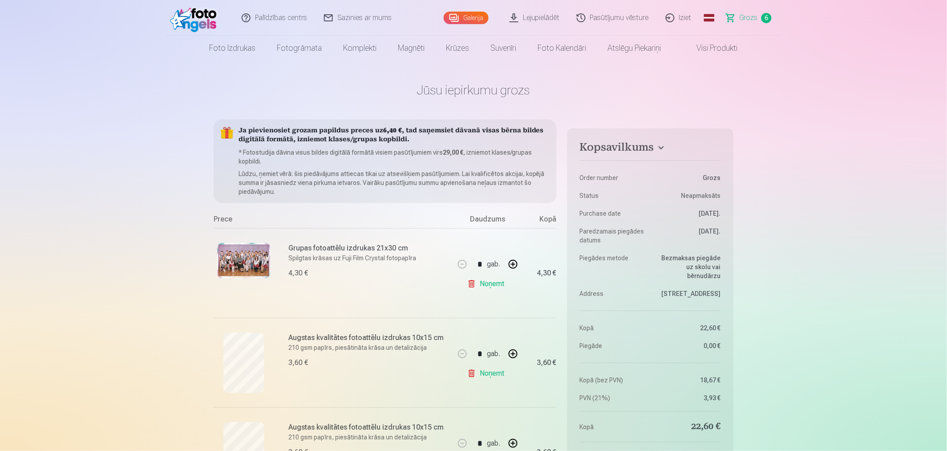
click at [243, 49] on link "Foto izdrukas" at bounding box center [233, 48] width 68 height 25
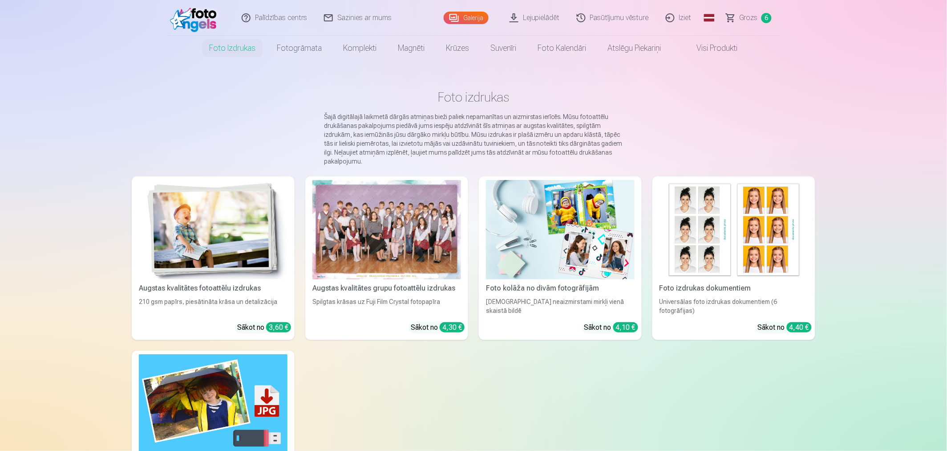
click at [257, 248] on img at bounding box center [213, 229] width 149 height 99
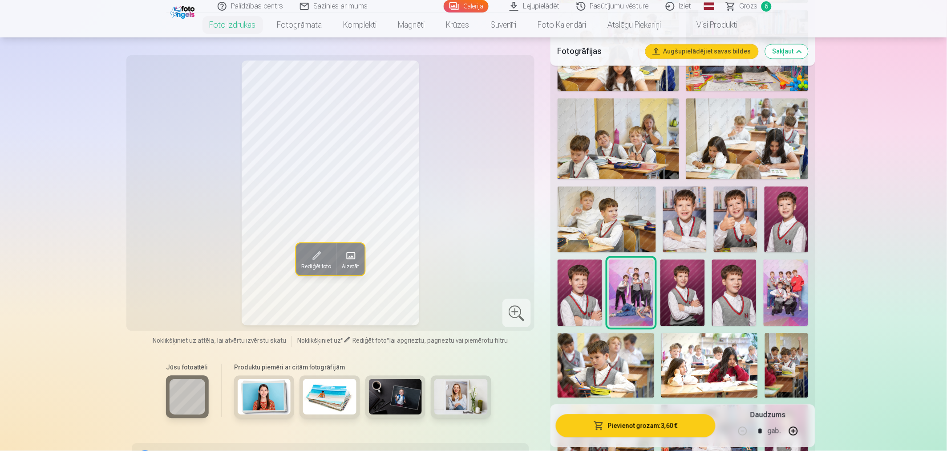
scroll to position [495, 0]
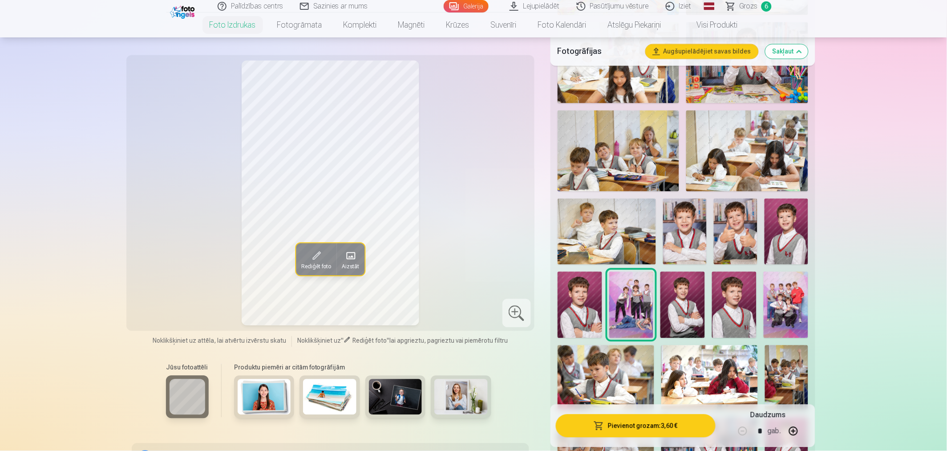
click at [678, 238] on img at bounding box center [685, 231] width 44 height 65
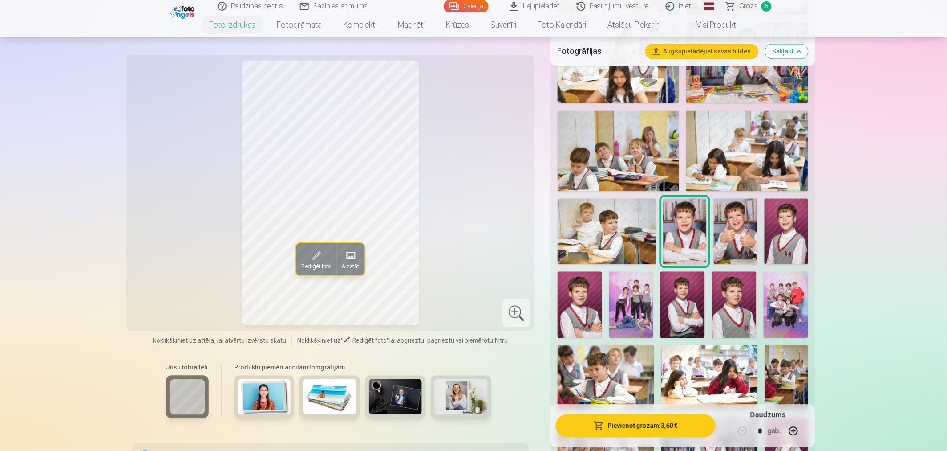
click at [734, 231] on img at bounding box center [736, 231] width 44 height 65
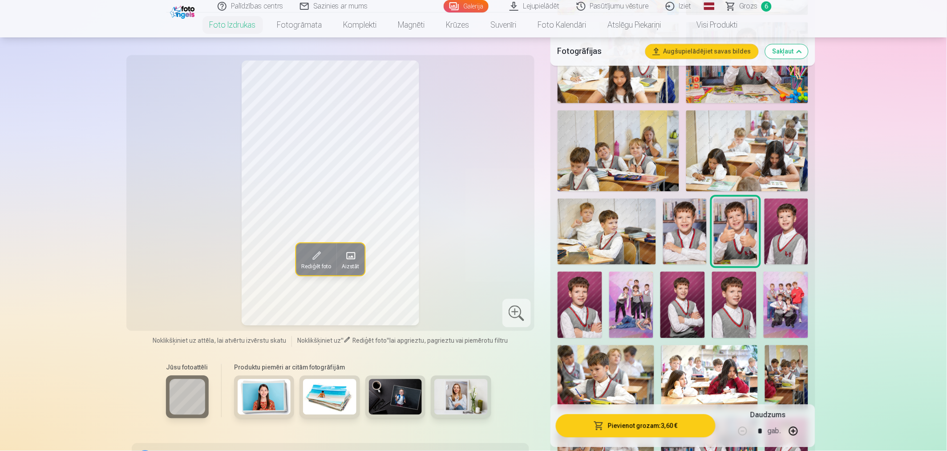
click at [695, 235] on img at bounding box center [685, 231] width 44 height 65
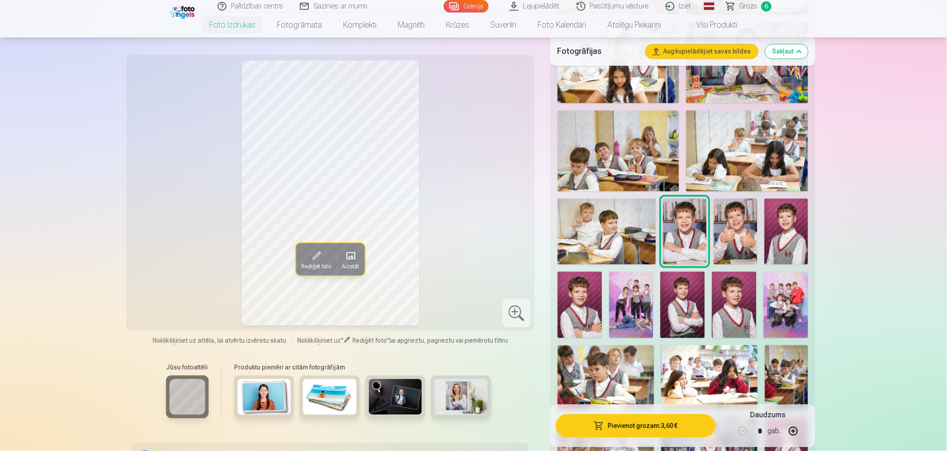
click at [755, 232] on img at bounding box center [736, 231] width 44 height 65
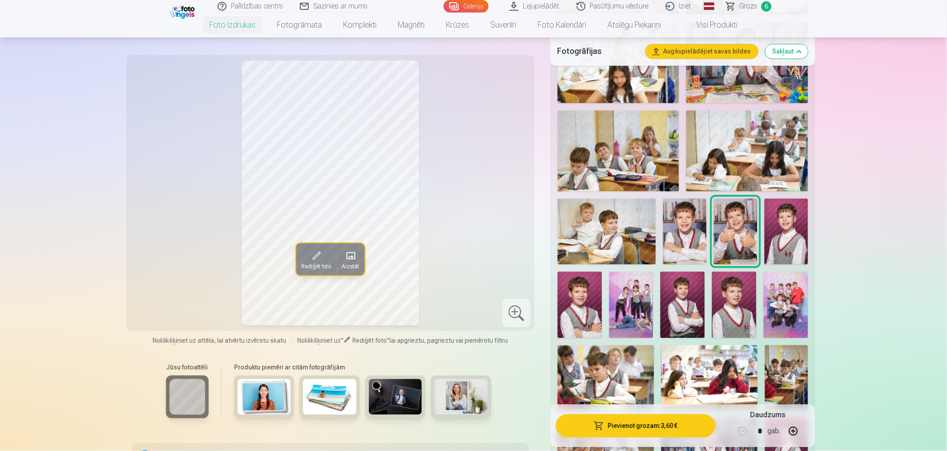
click at [696, 248] on img at bounding box center [685, 231] width 44 height 65
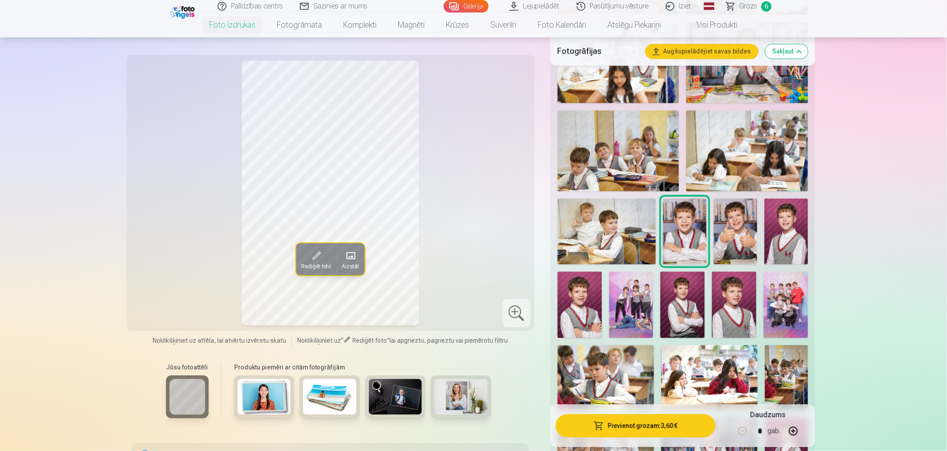
click at [741, 237] on img at bounding box center [736, 231] width 44 height 65
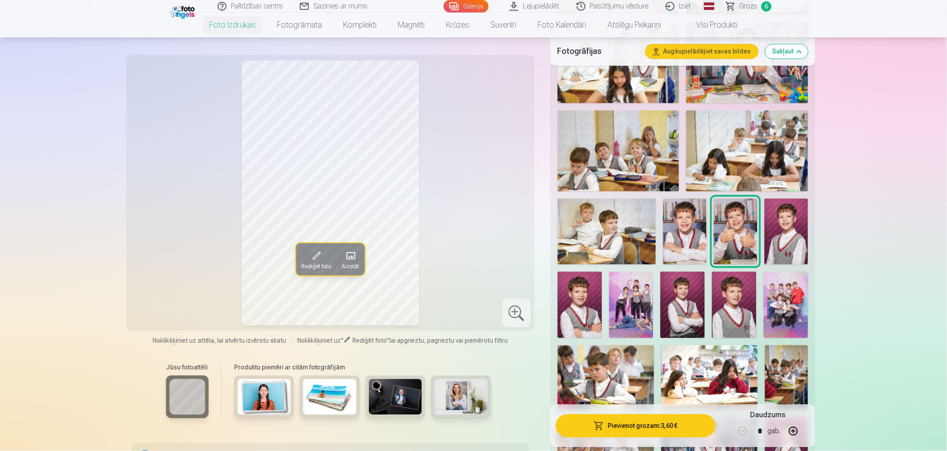
click at [698, 248] on img at bounding box center [685, 231] width 44 height 65
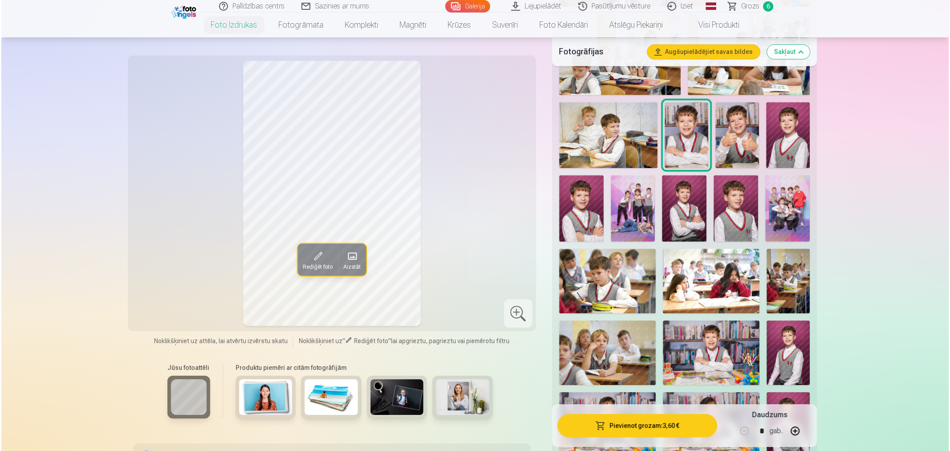
scroll to position [593, 0]
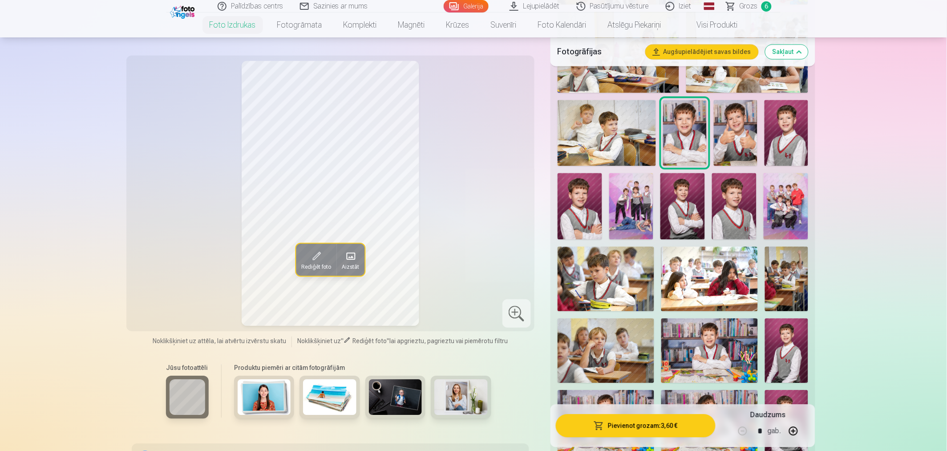
click at [677, 405] on button "Pievienot grozam : 3,60 €" at bounding box center [636, 425] width 160 height 23
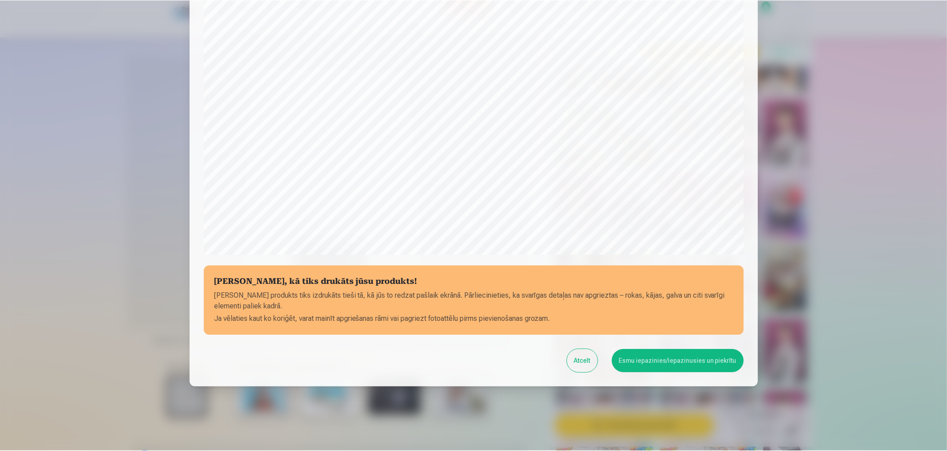
scroll to position [190, 0]
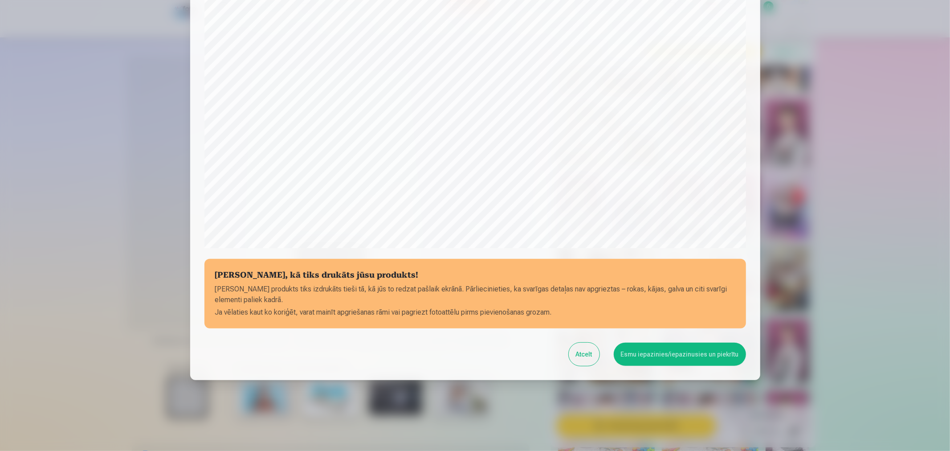
click at [655, 355] on button "Esmu iepazinies/iepazinusies un piekrītu" at bounding box center [679, 353] width 132 height 23
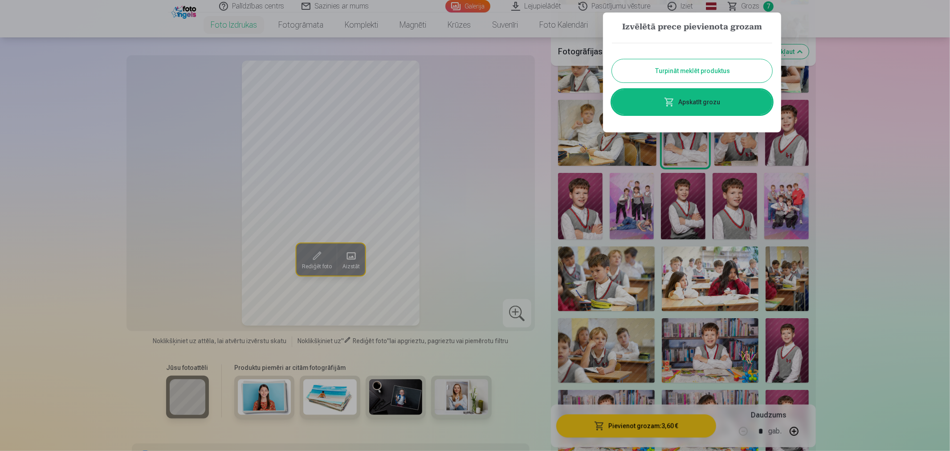
click at [698, 69] on button "Turpināt meklēt produktus" at bounding box center [692, 70] width 160 height 23
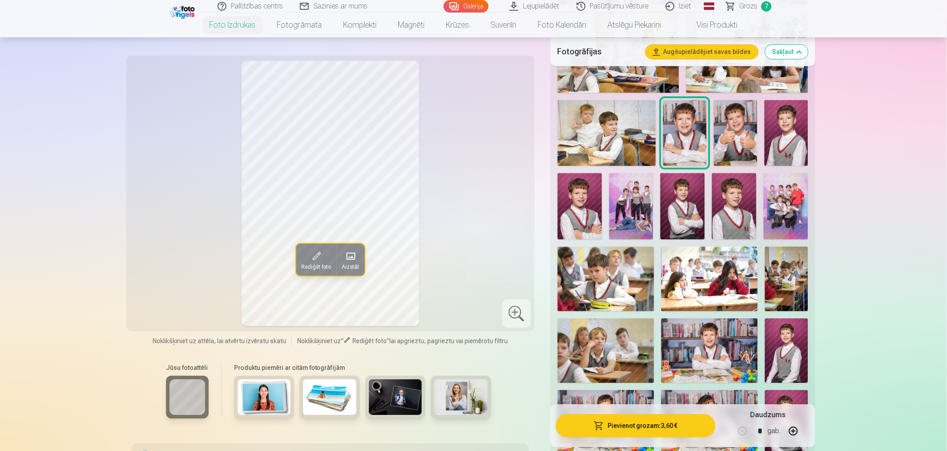
click at [732, 197] on img at bounding box center [734, 206] width 45 height 67
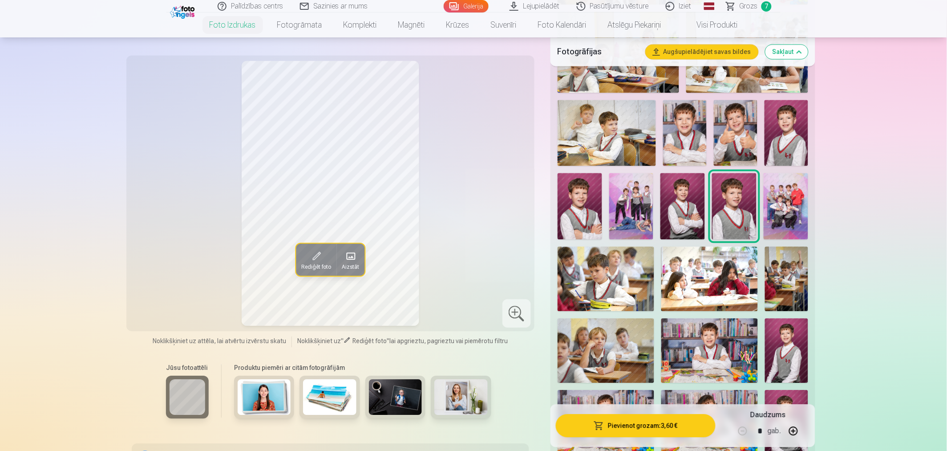
click at [735, 137] on img at bounding box center [736, 132] width 44 height 65
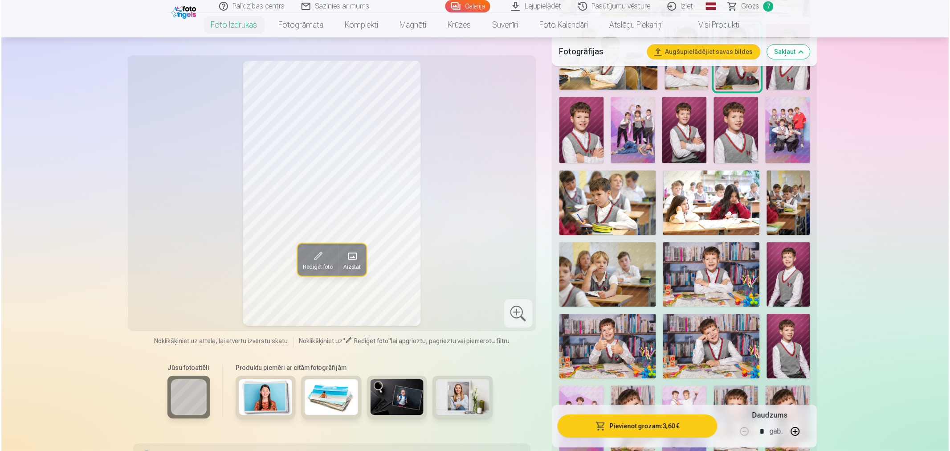
scroll to position [692, 0]
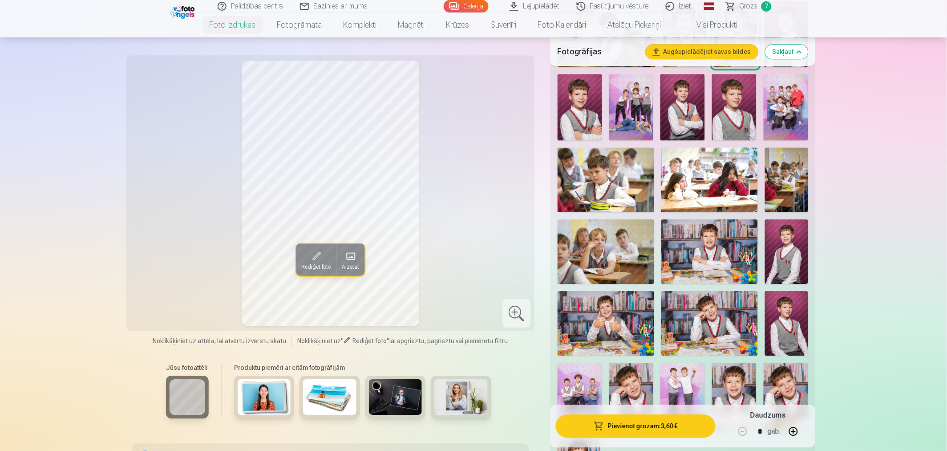
click at [630, 405] on button "Pievienot grozam : 3,60 €" at bounding box center [636, 425] width 160 height 23
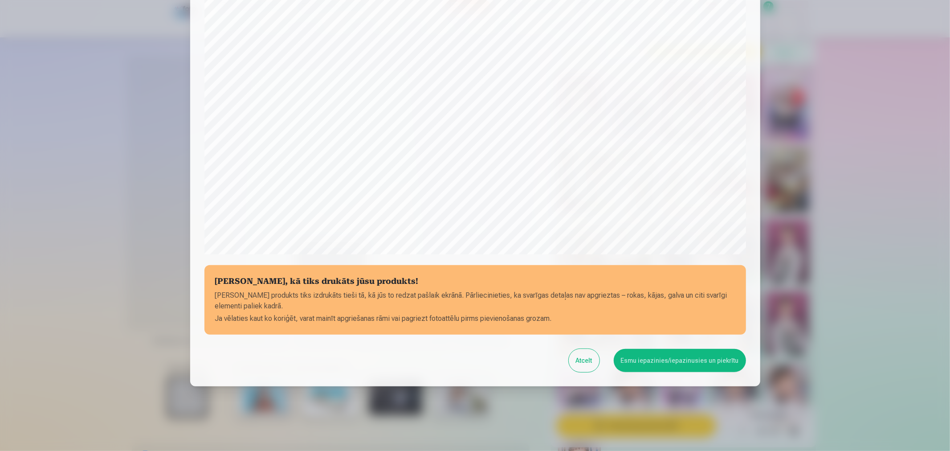
scroll to position [190, 0]
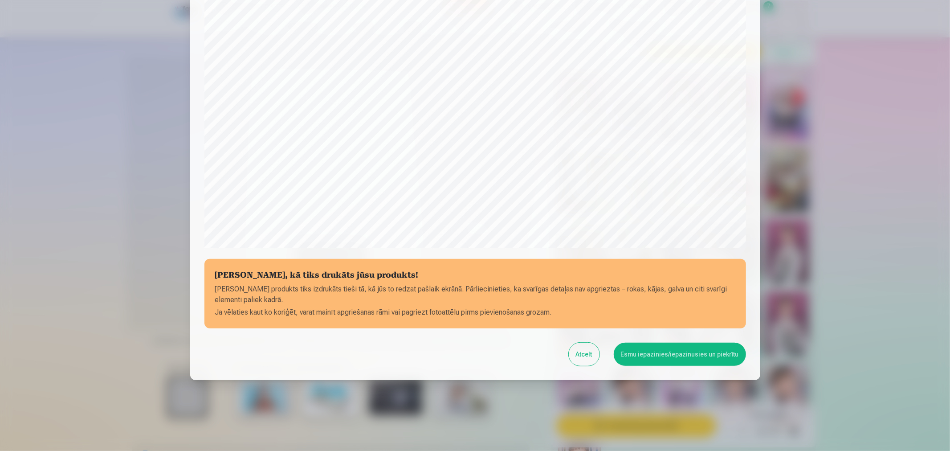
click at [649, 358] on button "Esmu iepazinies/iepazinusies un piekrītu" at bounding box center [679, 353] width 132 height 23
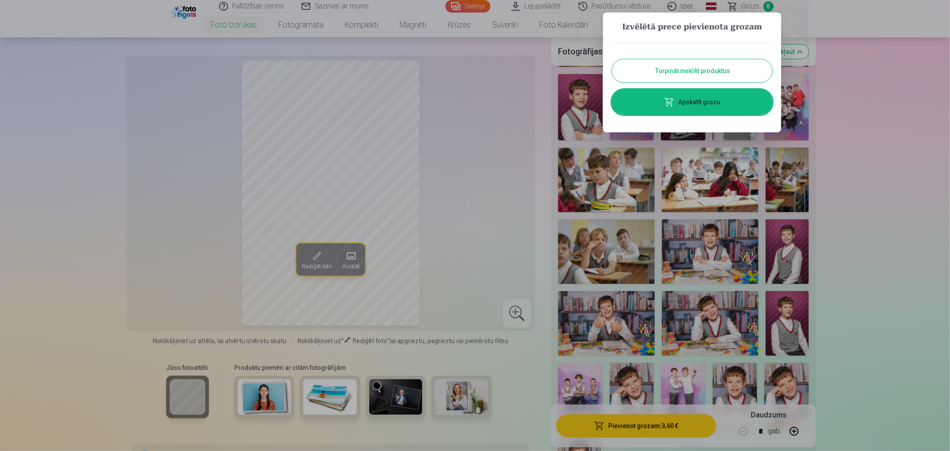
click at [724, 105] on link "Apskatīt grozu" at bounding box center [692, 101] width 160 height 25
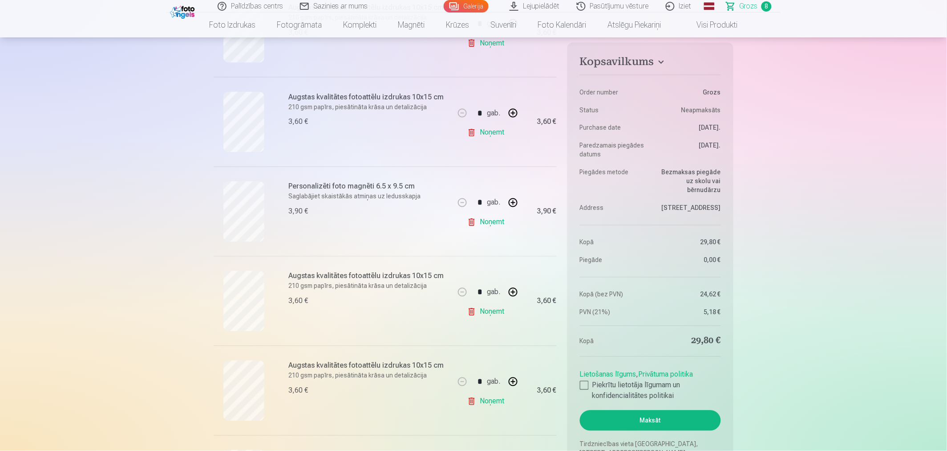
scroll to position [395, 0]
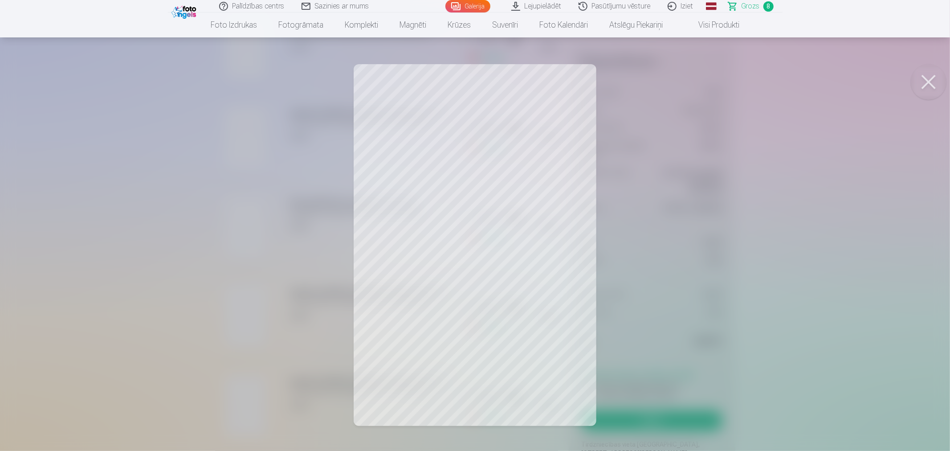
click at [852, 78] on button at bounding box center [928, 82] width 36 height 36
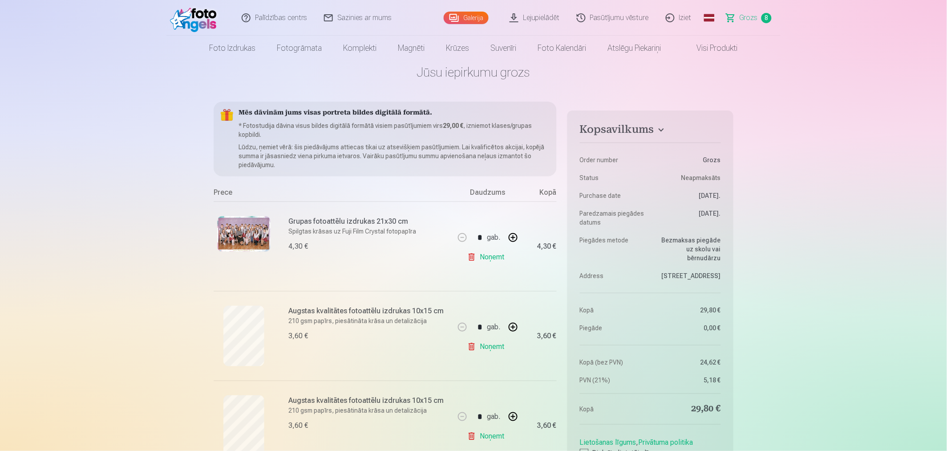
scroll to position [0, 0]
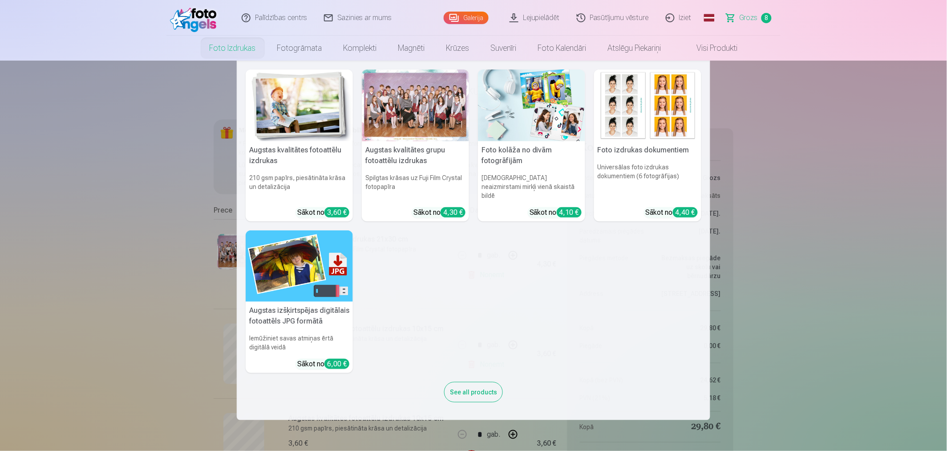
click at [228, 54] on link "Foto izdrukas" at bounding box center [233, 48] width 68 height 25
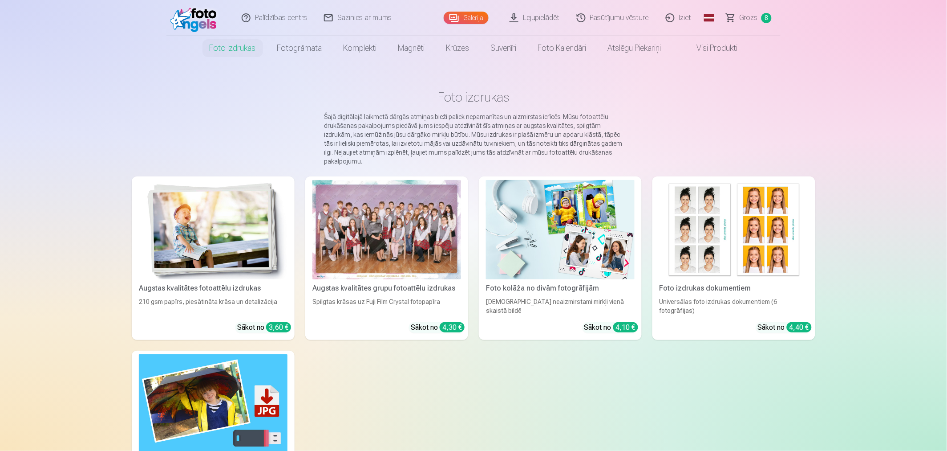
click at [382, 230] on div at bounding box center [387, 229] width 149 height 99
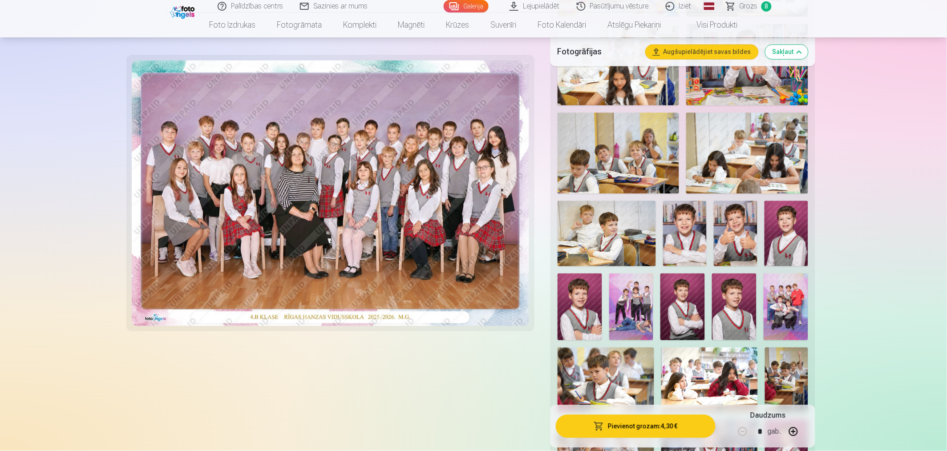
scroll to position [495, 0]
click at [766, 9] on span "8" at bounding box center [767, 6] width 10 height 10
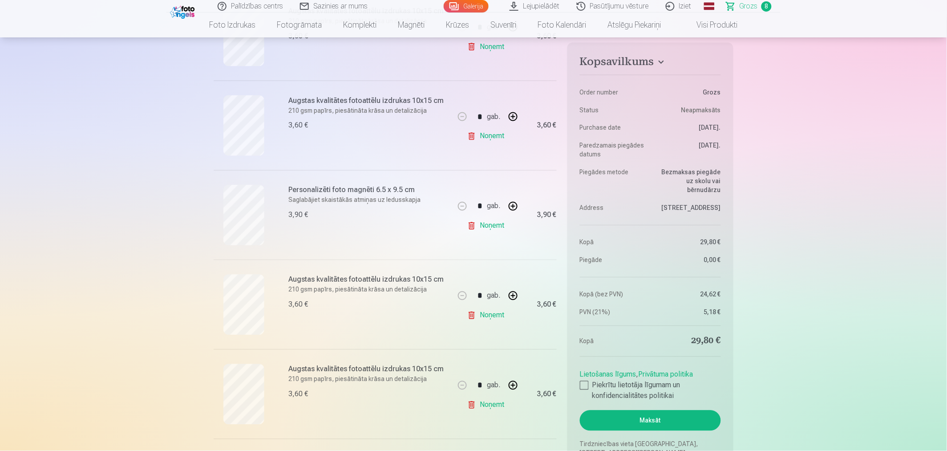
scroll to position [395, 0]
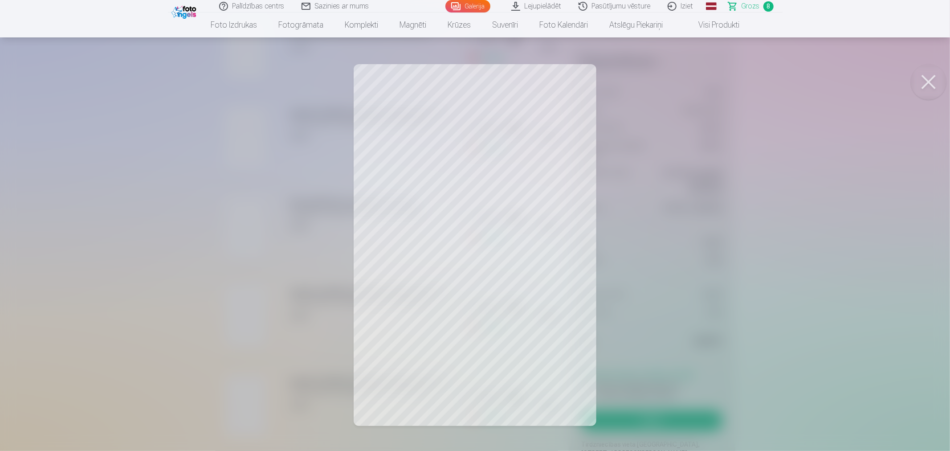
drag, startPoint x: 532, startPoint y: 240, endPoint x: 475, endPoint y: 235, distance: 57.2
click at [475, 235] on div at bounding box center [475, 225] width 950 height 451
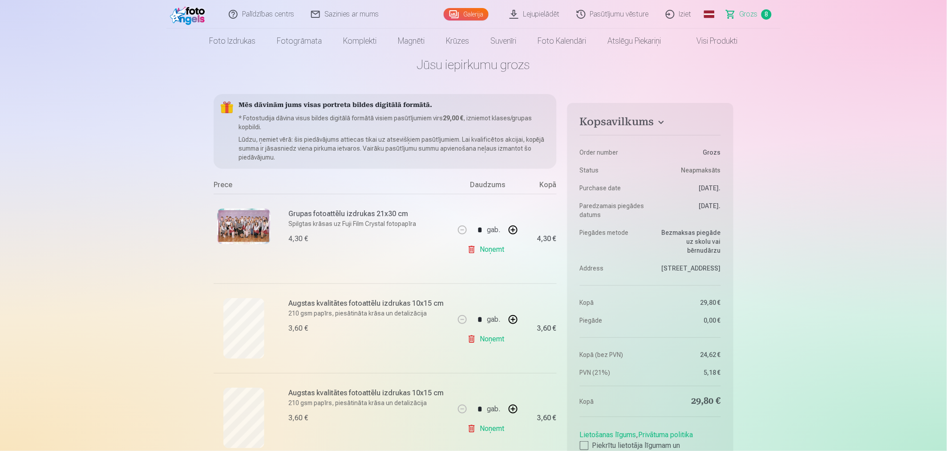
scroll to position [0, 0]
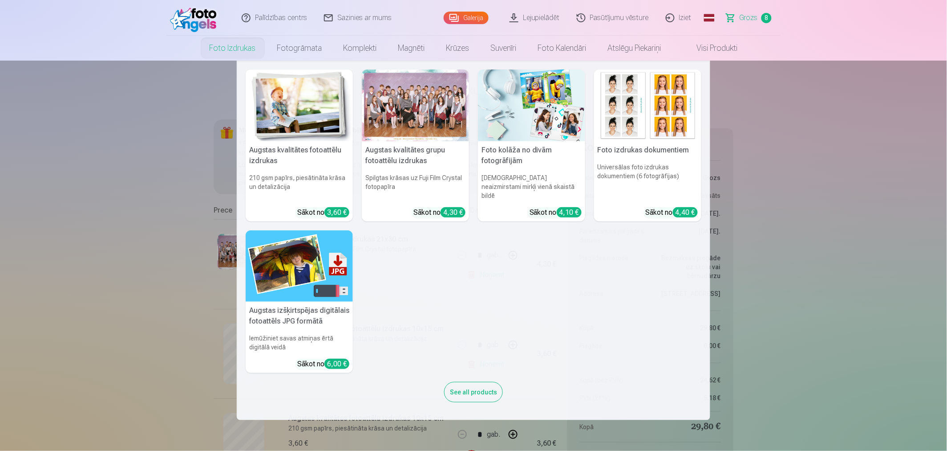
click at [239, 49] on link "Foto izdrukas" at bounding box center [233, 48] width 68 height 25
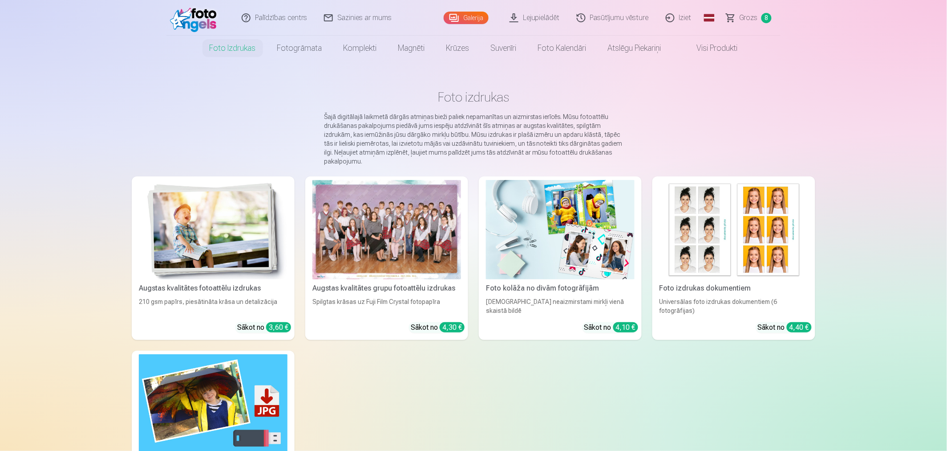
click at [248, 235] on img at bounding box center [213, 229] width 149 height 99
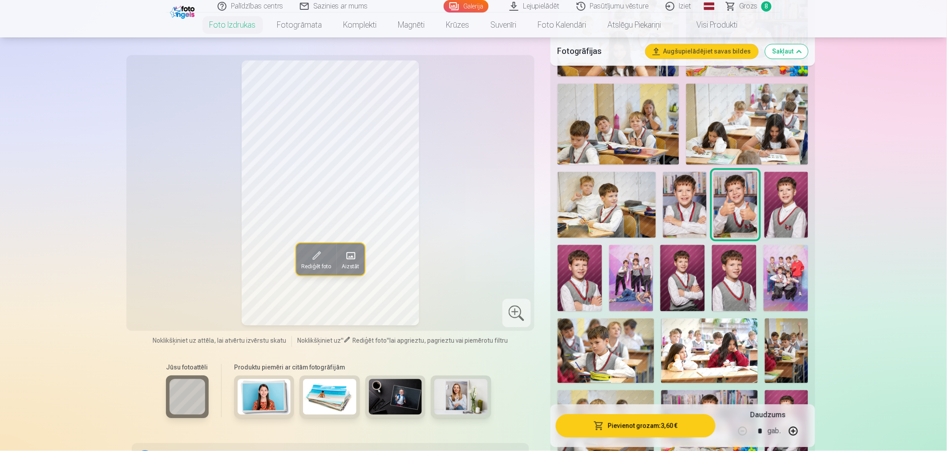
scroll to position [495, 0]
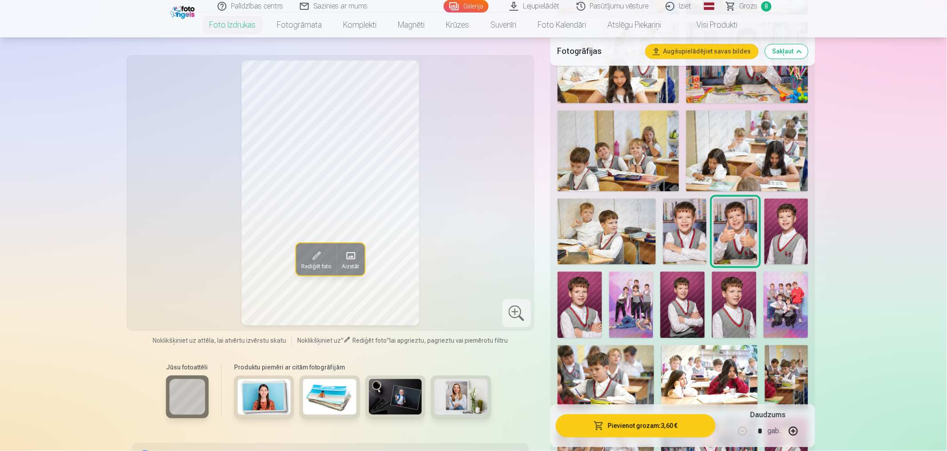
click at [638, 289] on img at bounding box center [631, 305] width 45 height 67
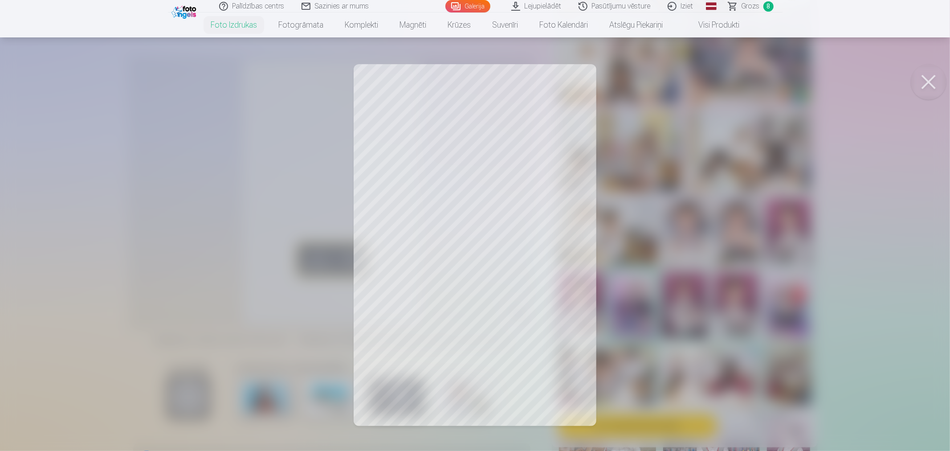
click at [852, 85] on button at bounding box center [928, 82] width 36 height 36
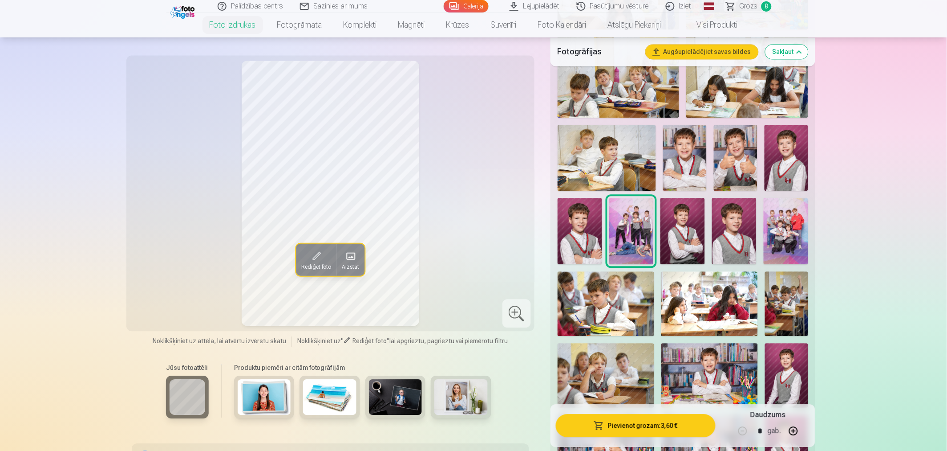
scroll to position [544, 0]
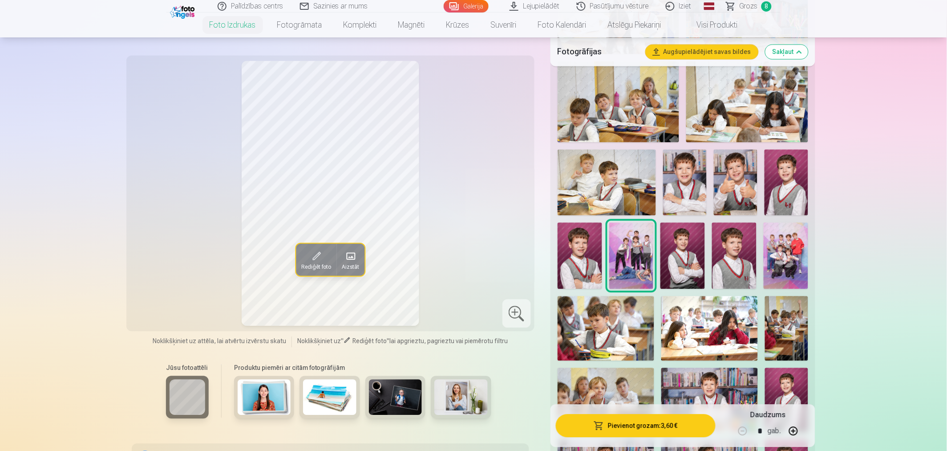
click at [783, 259] on img at bounding box center [786, 255] width 45 height 67
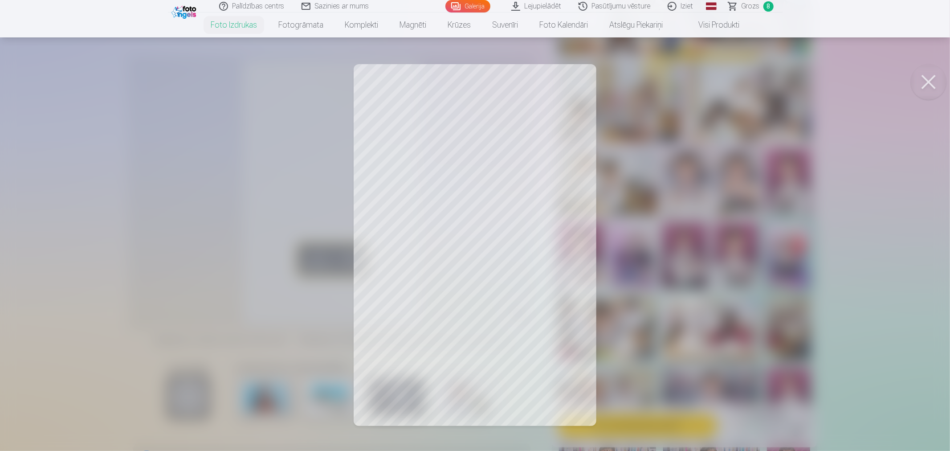
click at [852, 74] on button at bounding box center [928, 82] width 36 height 36
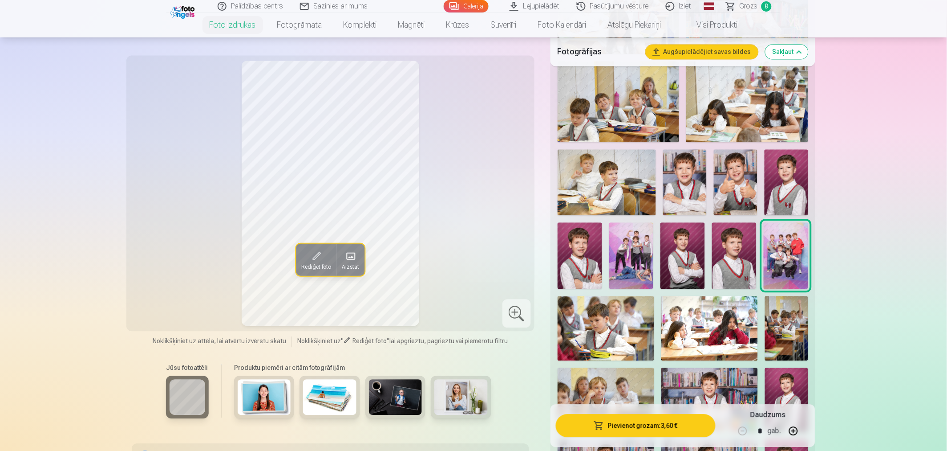
click at [742, 2] on span "Grozs" at bounding box center [749, 6] width 18 height 11
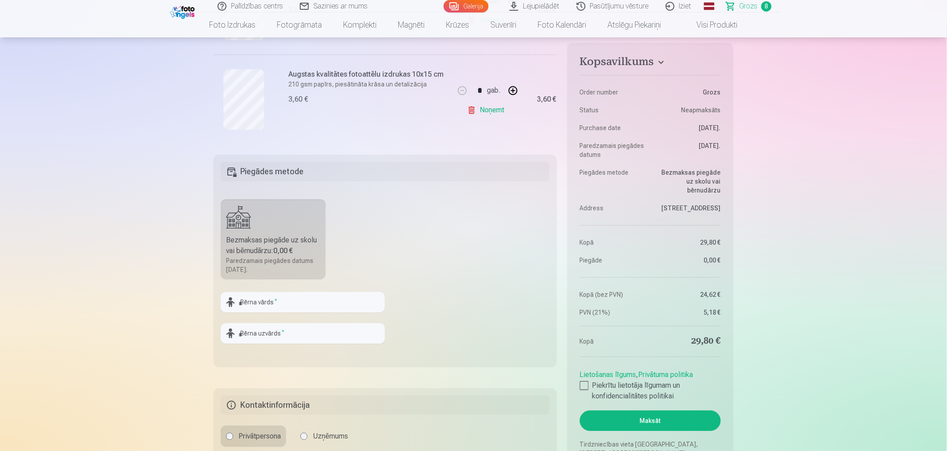
scroll to position [890, 0]
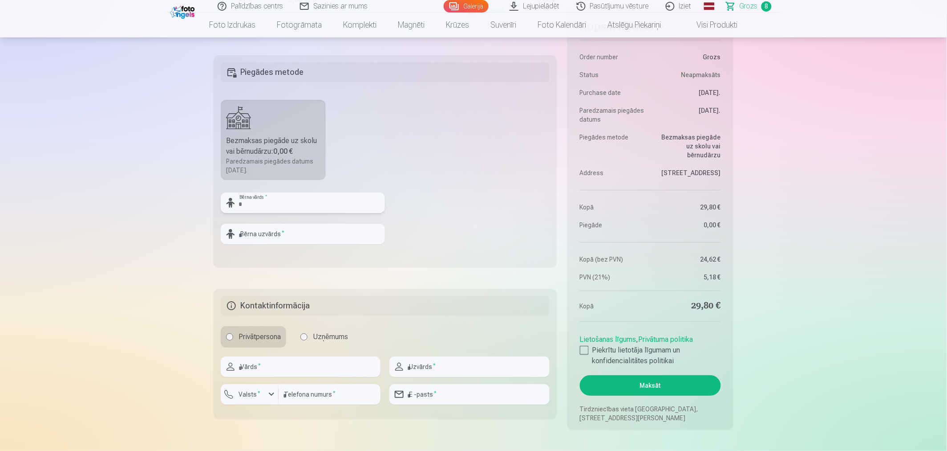
click at [294, 206] on input "text" at bounding box center [303, 202] width 164 height 20
type input "******"
click at [261, 225] on input "text" at bounding box center [303, 233] width 164 height 20
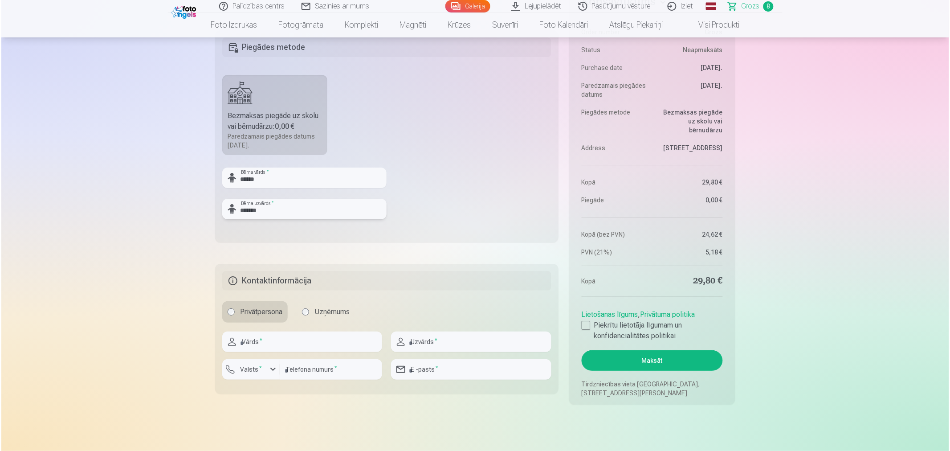
scroll to position [940, 0]
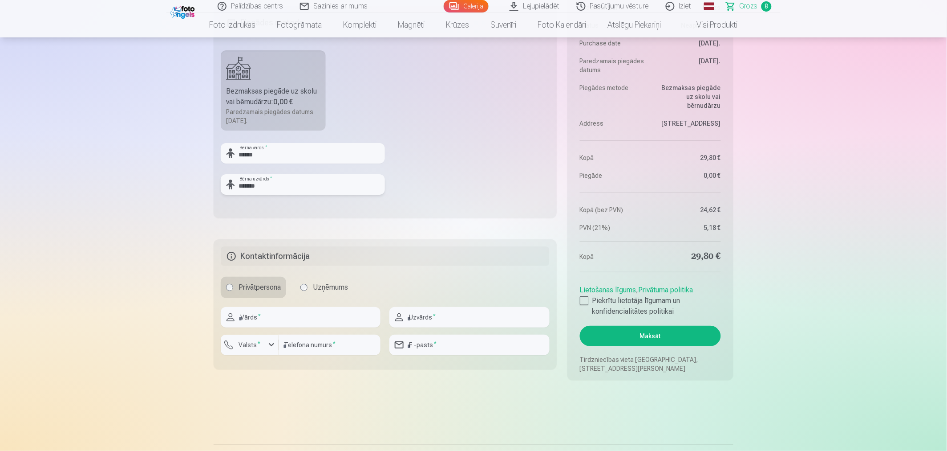
type input "*******"
click at [273, 316] on input "text" at bounding box center [301, 317] width 160 height 20
type input "******"
click at [417, 315] on input "text" at bounding box center [470, 317] width 160 height 20
type input "******"
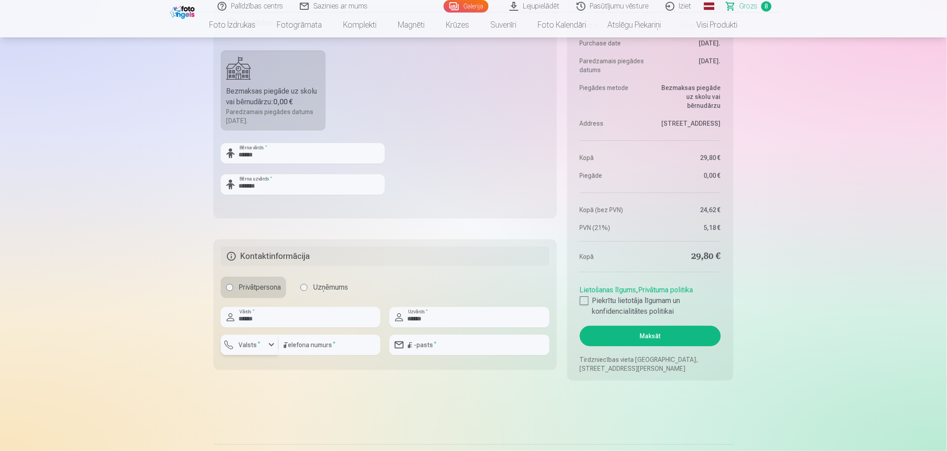
click at [260, 350] on div "button" at bounding box center [252, 345] width 27 height 9
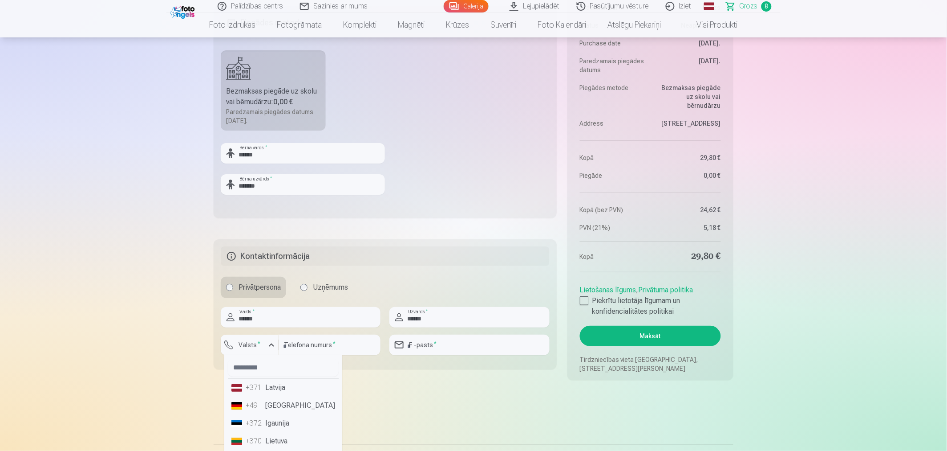
click at [268, 386] on li "+371 Latvija" at bounding box center [283, 387] width 111 height 18
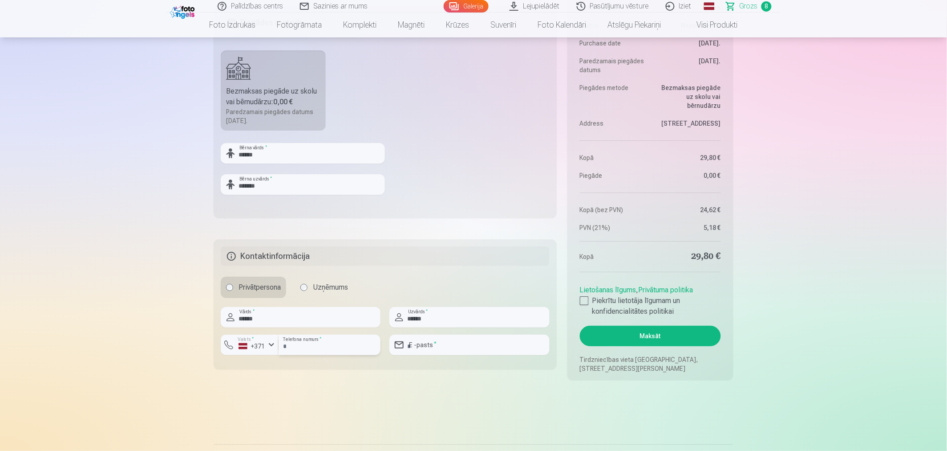
click at [315, 346] on input "number" at bounding box center [330, 344] width 102 height 20
type input "********"
click at [426, 345] on input "email" at bounding box center [470, 344] width 160 height 20
type input "**********"
click at [451, 313] on input "******" at bounding box center [470, 317] width 160 height 20
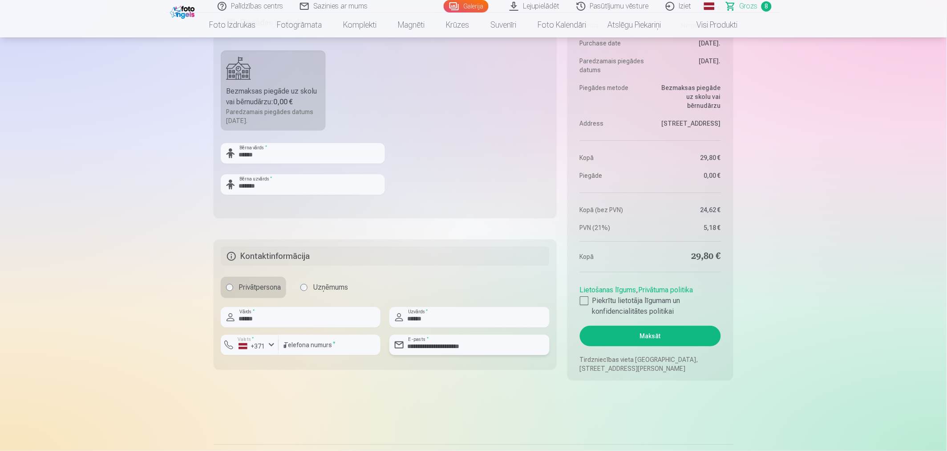
click at [513, 345] on input "**********" at bounding box center [470, 344] width 160 height 20
click at [581, 302] on div at bounding box center [584, 300] width 9 height 9
click at [654, 333] on button "Maksāt" at bounding box center [650, 335] width 141 height 20
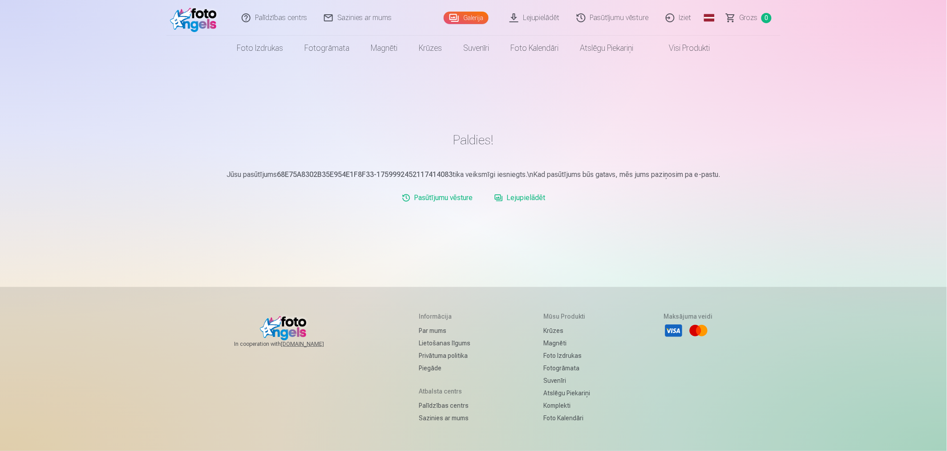
click at [529, 202] on link "Lejupielādēt" at bounding box center [520, 198] width 58 height 18
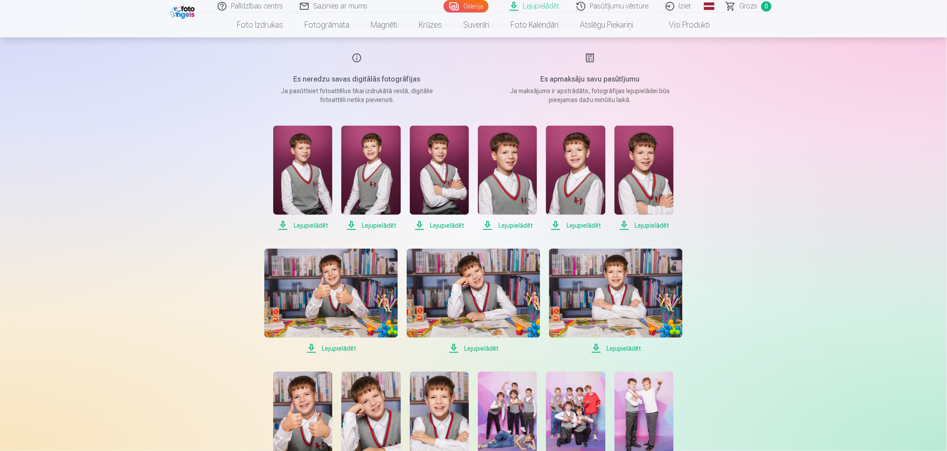
scroll to position [49, 0]
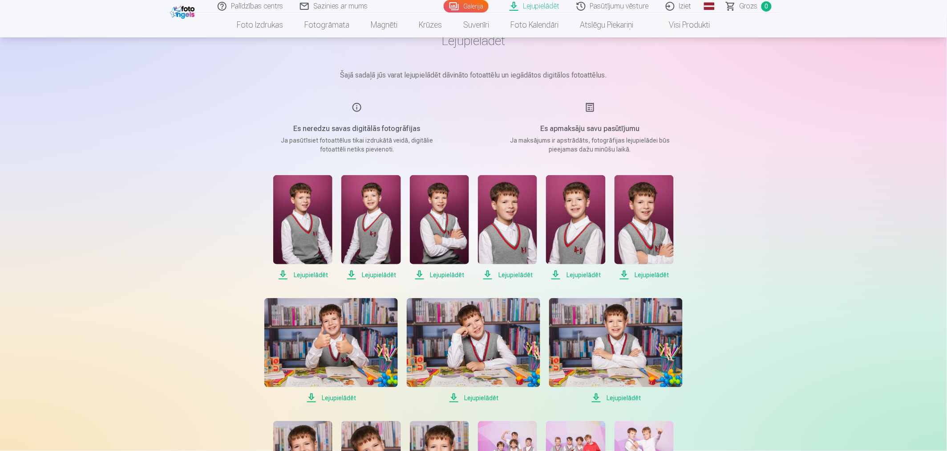
click at [314, 274] on span "Lejupielādēt" at bounding box center [302, 274] width 59 height 11
click at [376, 275] on span "Lejupielādēt" at bounding box center [370, 274] width 59 height 11
click at [439, 274] on span "Lejupielādēt" at bounding box center [439, 274] width 59 height 11
click at [511, 272] on span "Lejupielādēt" at bounding box center [507, 274] width 59 height 11
click at [575, 274] on span "Lejupielādēt" at bounding box center [575, 274] width 59 height 11
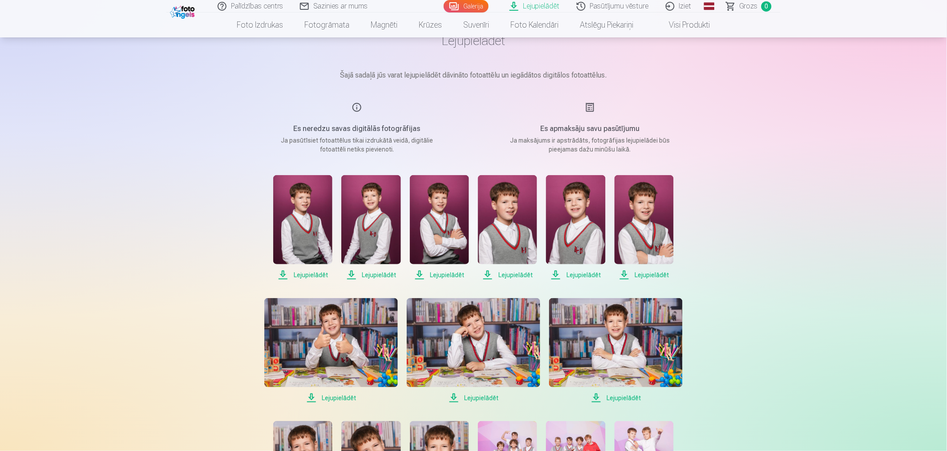
click at [655, 277] on span "Lejupielādēt" at bounding box center [644, 274] width 59 height 11
click at [348, 398] on span "Lejupielādēt" at bounding box center [331, 397] width 134 height 11
click at [483, 399] on span "Lejupielādēt" at bounding box center [474, 397] width 134 height 11
click at [629, 402] on span "Lejupielādēt" at bounding box center [616, 397] width 134 height 11
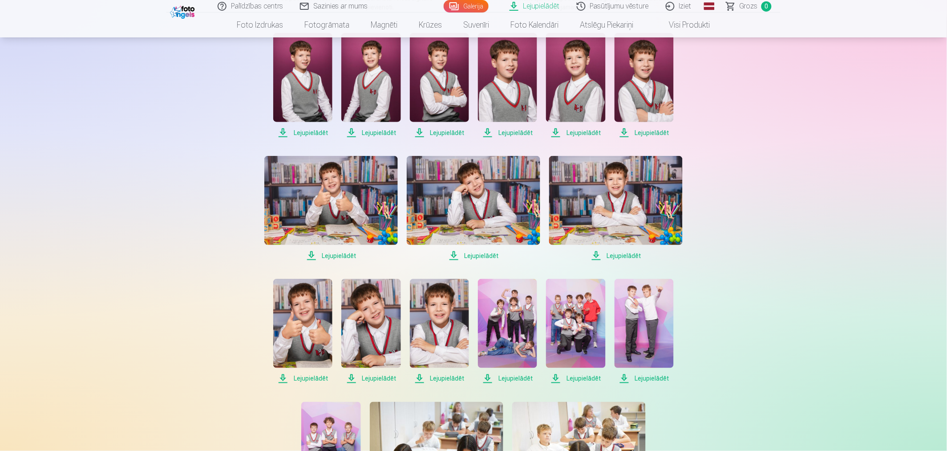
scroll to position [198, 0]
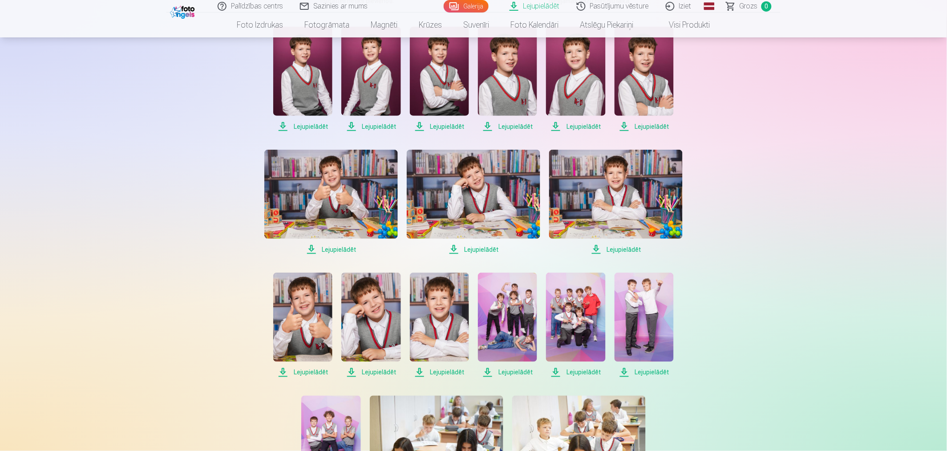
click at [314, 371] on span "Lejupielādēt" at bounding box center [302, 372] width 59 height 11
click at [373, 373] on span "Lejupielādēt" at bounding box center [370, 372] width 59 height 11
click at [455, 373] on span "Lejupielādēt" at bounding box center [439, 372] width 59 height 11
click at [526, 372] on span "Lejupielādēt" at bounding box center [507, 372] width 59 height 11
click at [581, 374] on span "Lejupielādēt" at bounding box center [575, 372] width 59 height 11
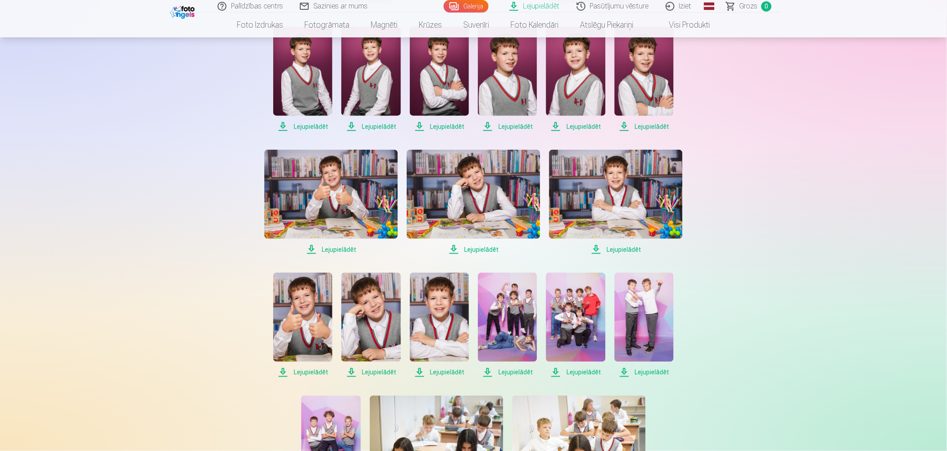
click at [650, 372] on span "Lejupielādēt" at bounding box center [644, 372] width 59 height 11
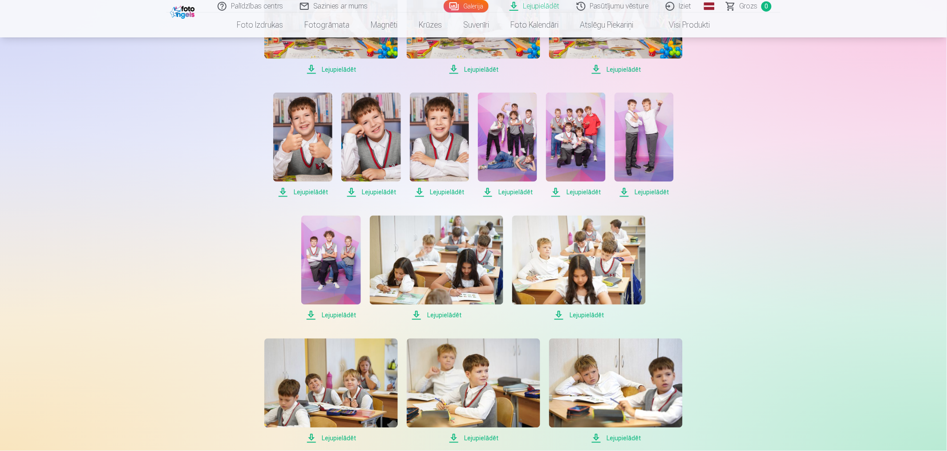
scroll to position [395, 0]
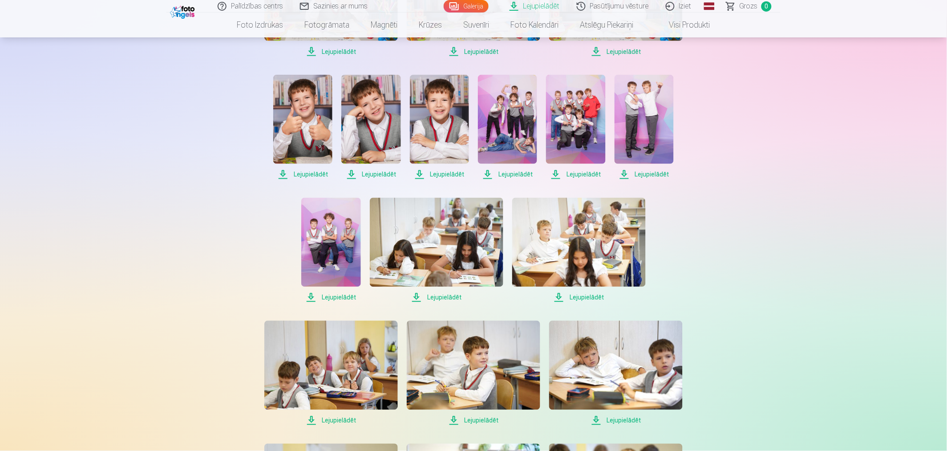
click at [350, 298] on span "Lejupielādēt" at bounding box center [330, 297] width 59 height 11
click at [438, 296] on span "Lejupielādēt" at bounding box center [437, 297] width 134 height 11
click at [581, 297] on span "Lejupielādēt" at bounding box center [579, 297] width 134 height 11
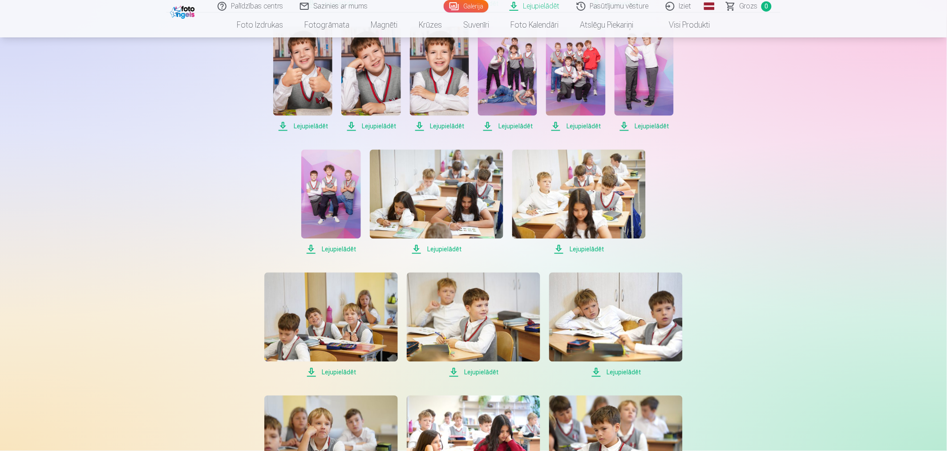
scroll to position [495, 0]
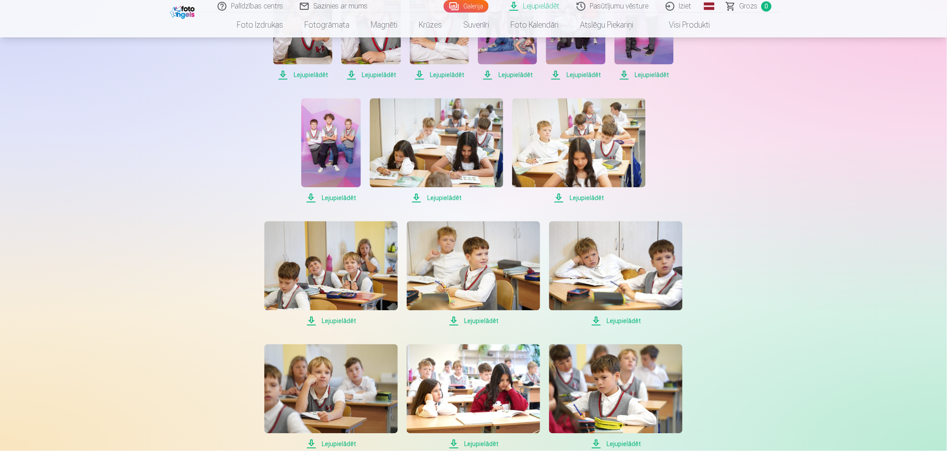
click at [341, 319] on span "Lejupielādēt" at bounding box center [331, 321] width 134 height 11
click at [475, 320] on span "Lejupielādēt" at bounding box center [474, 321] width 134 height 11
click at [631, 319] on span "Lejupielādēt" at bounding box center [616, 321] width 134 height 11
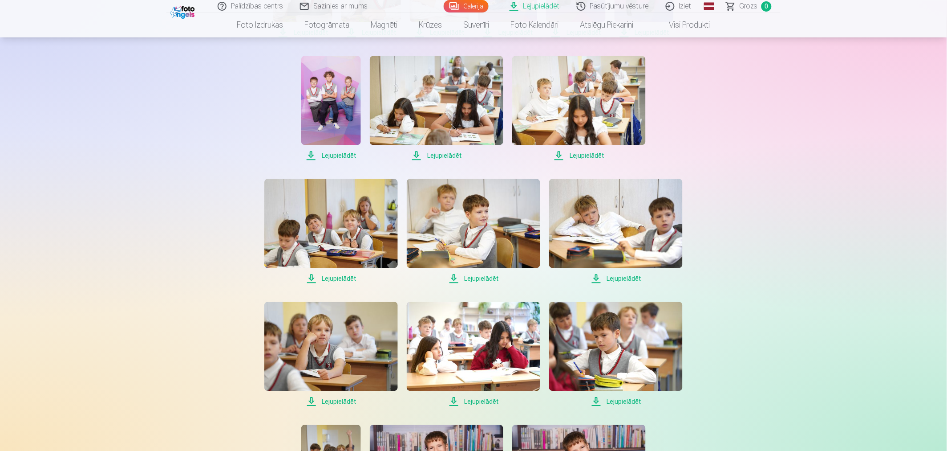
scroll to position [692, 0]
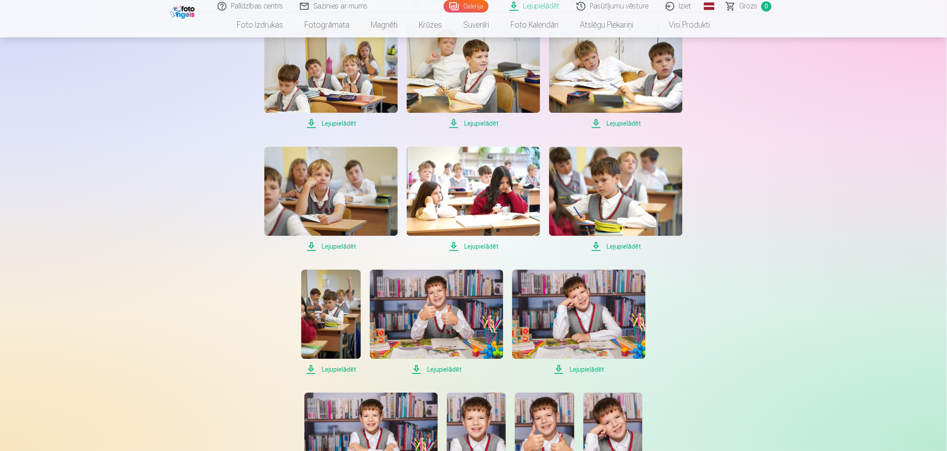
click at [341, 247] on span "Lejupielādēt" at bounding box center [331, 246] width 134 height 11
click at [480, 248] on span "Lejupielādēt" at bounding box center [474, 246] width 134 height 11
click at [630, 243] on span "Lejupielādēt" at bounding box center [616, 246] width 134 height 11
click at [341, 369] on span "Lejupielādēt" at bounding box center [330, 369] width 59 height 11
click at [438, 368] on span "Lejupielādēt" at bounding box center [437, 369] width 134 height 11
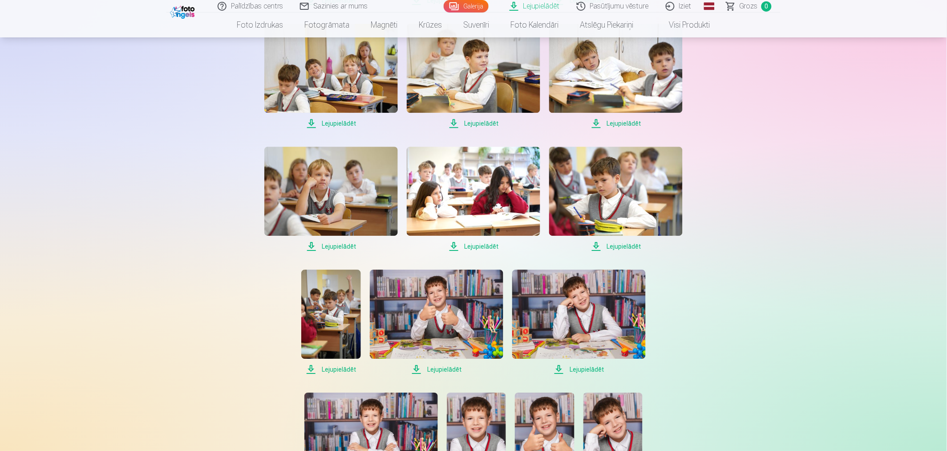
click at [589, 368] on span "Lejupielādēt" at bounding box center [579, 369] width 134 height 11
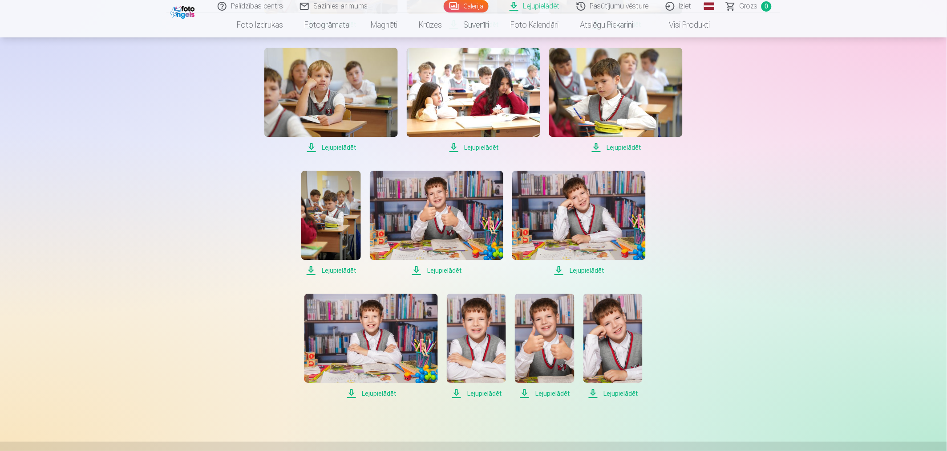
scroll to position [840, 0]
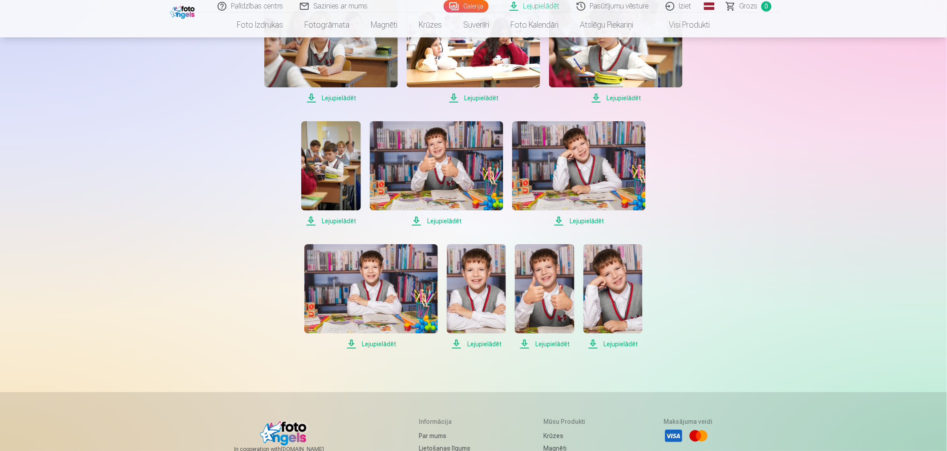
click at [390, 345] on span "Lejupielādēt" at bounding box center [372, 343] width 134 height 11
click at [492, 345] on span "Lejupielādēt" at bounding box center [476, 343] width 59 height 11
click at [548, 345] on span "Lejupielādēt" at bounding box center [544, 343] width 59 height 11
click at [621, 341] on span "Lejupielādēt" at bounding box center [613, 343] width 59 height 11
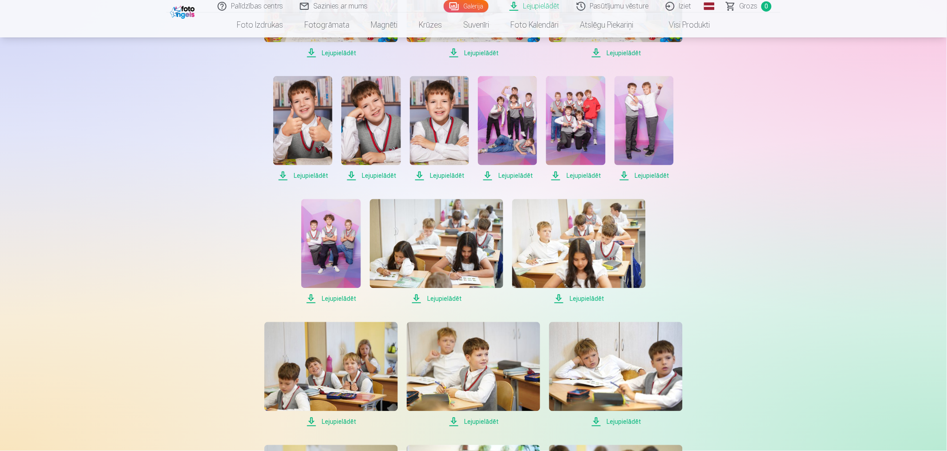
scroll to position [346, 0]
